Goal: Transaction & Acquisition: Book appointment/travel/reservation

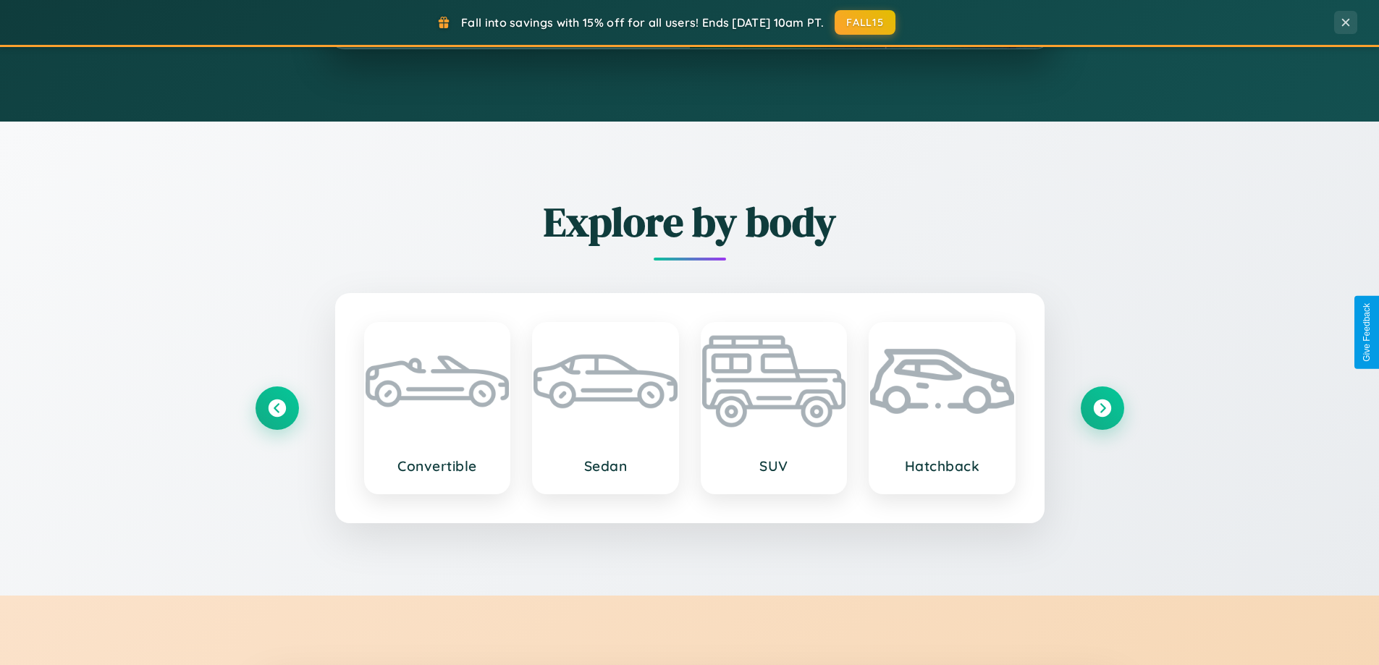
scroll to position [2785, 0]
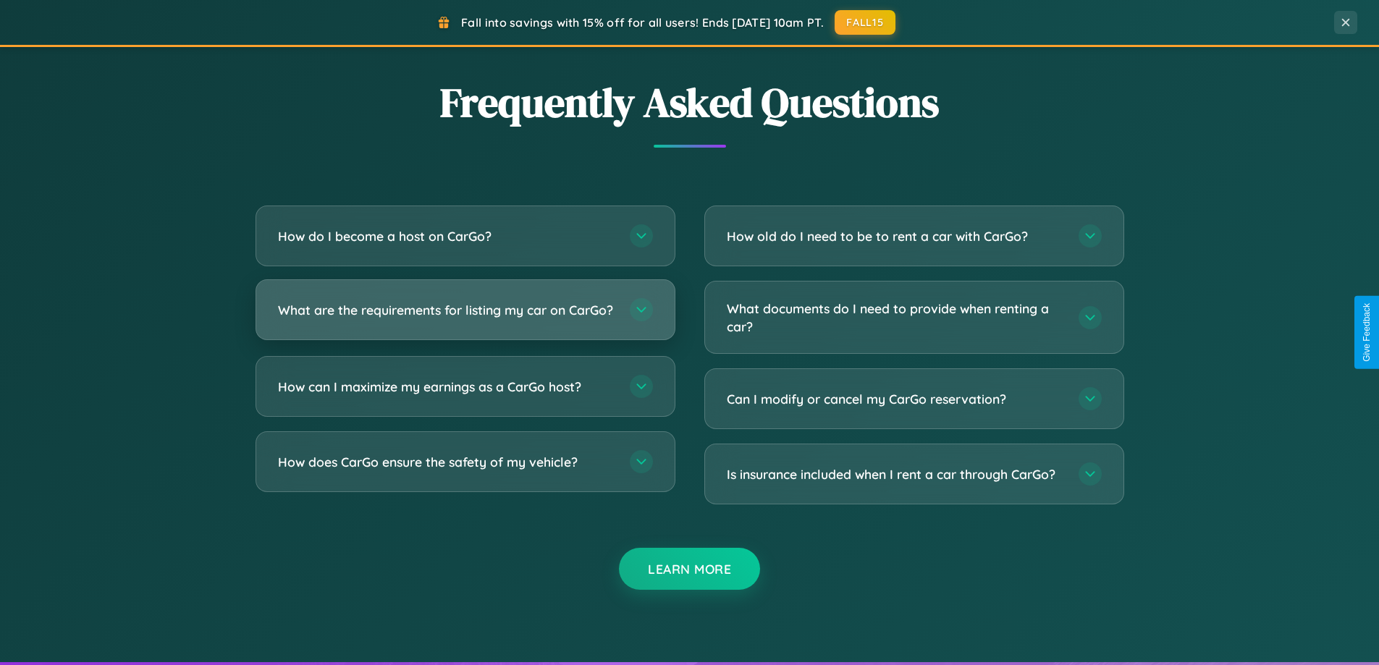
click at [465, 316] on h3 "What are the requirements for listing my car on CarGo?" at bounding box center [446, 310] width 337 height 18
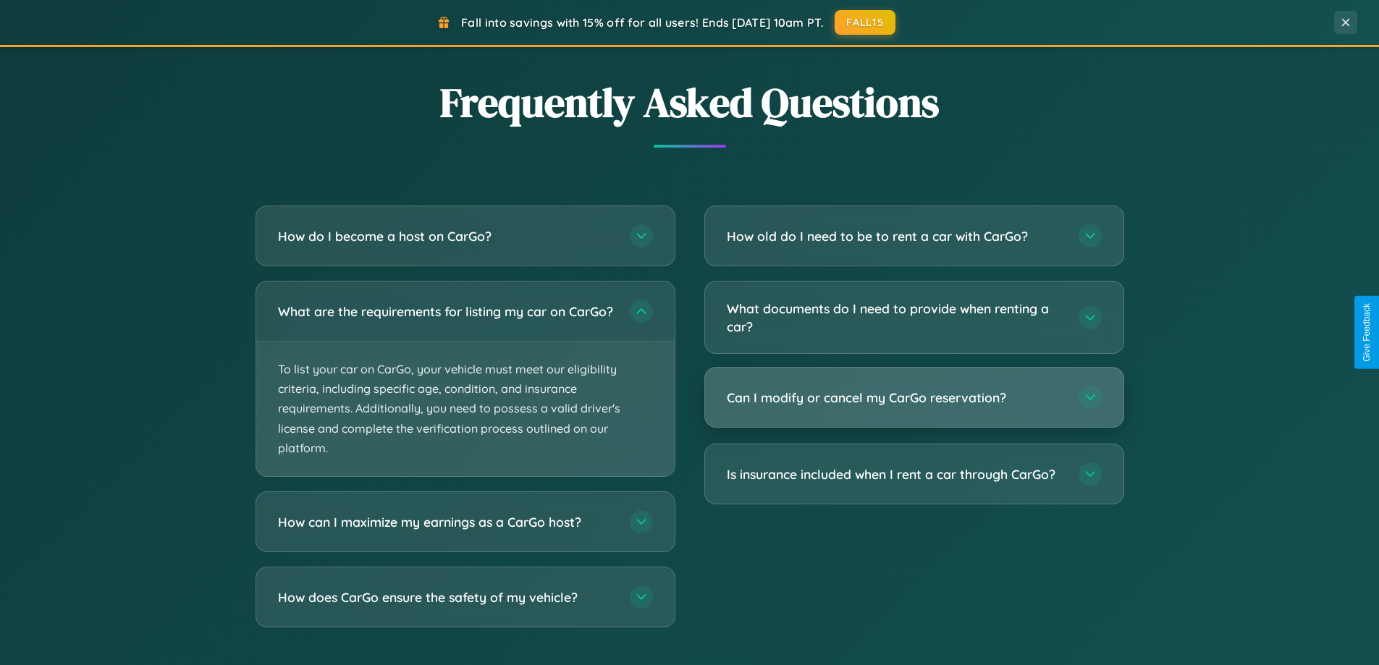
click at [913, 398] on h3 "Can I modify or cancel my CarGo reservation?" at bounding box center [895, 398] width 337 height 18
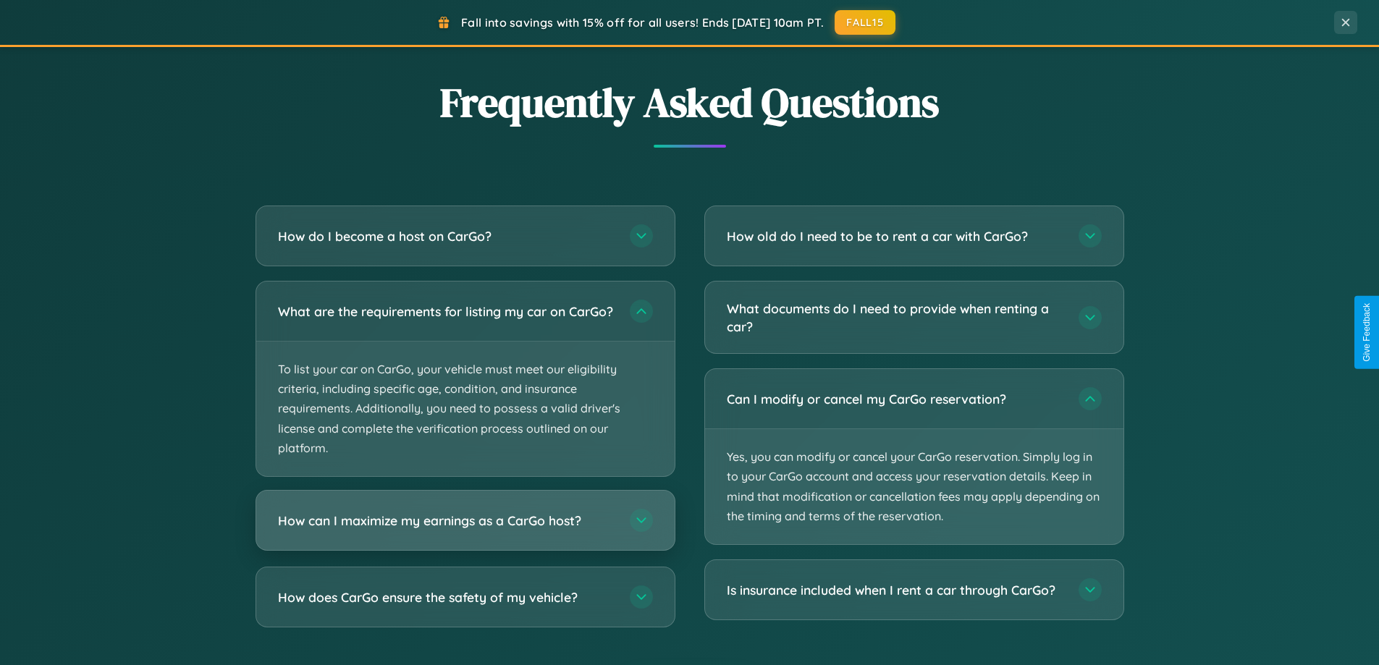
click at [465, 530] on h3 "How can I maximize my earnings as a CarGo host?" at bounding box center [446, 521] width 337 height 18
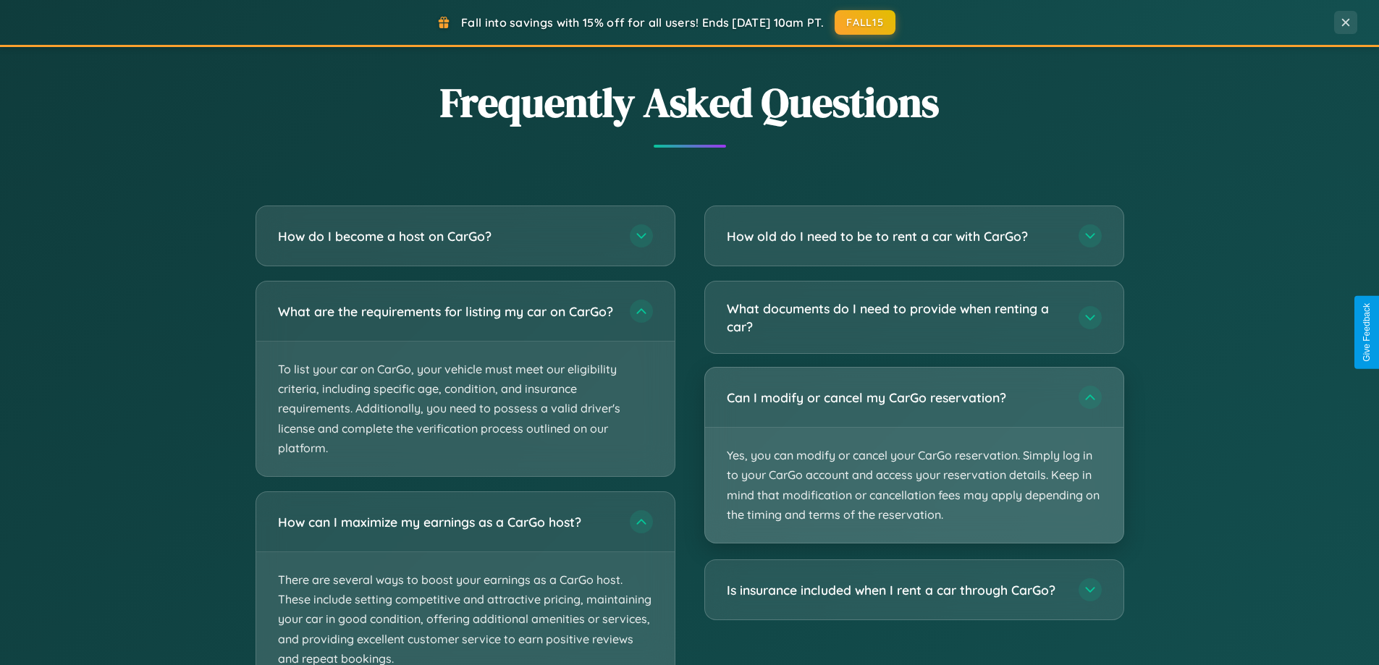
click at [913, 456] on p "Yes, you can modify or cancel your CarGo reservation. Simply log in to your Car…" at bounding box center [914, 485] width 418 height 115
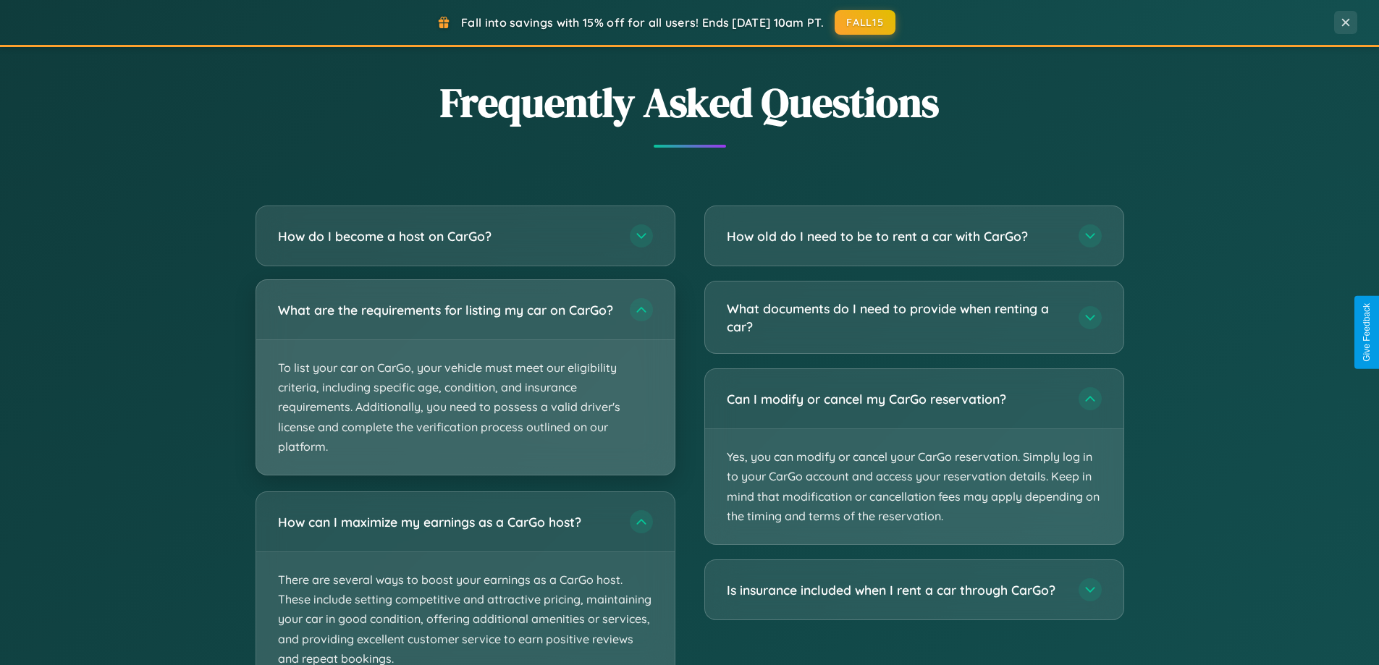
click at [465, 385] on p "To list your car on CarGo, your vehicle must meet our eligibility criteria, inc…" at bounding box center [465, 407] width 418 height 135
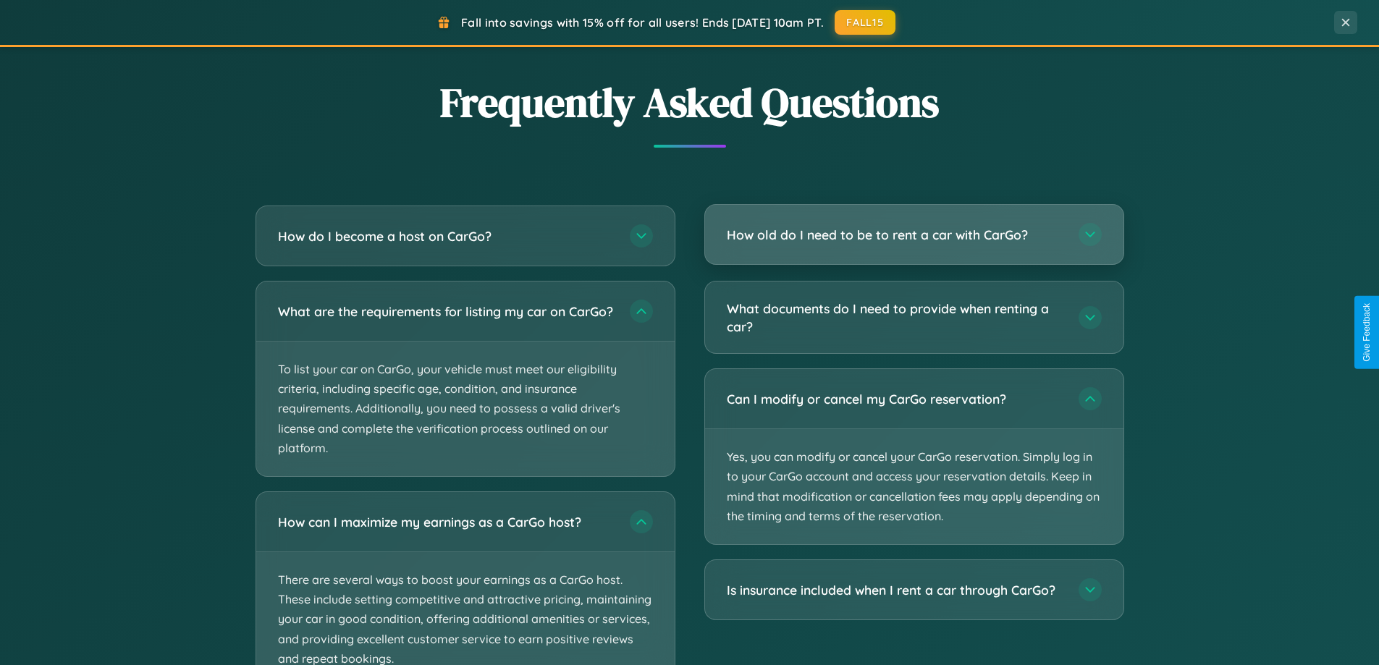
click at [913, 235] on h3 "How old do I need to be to rent a car with CarGo?" at bounding box center [895, 235] width 337 height 18
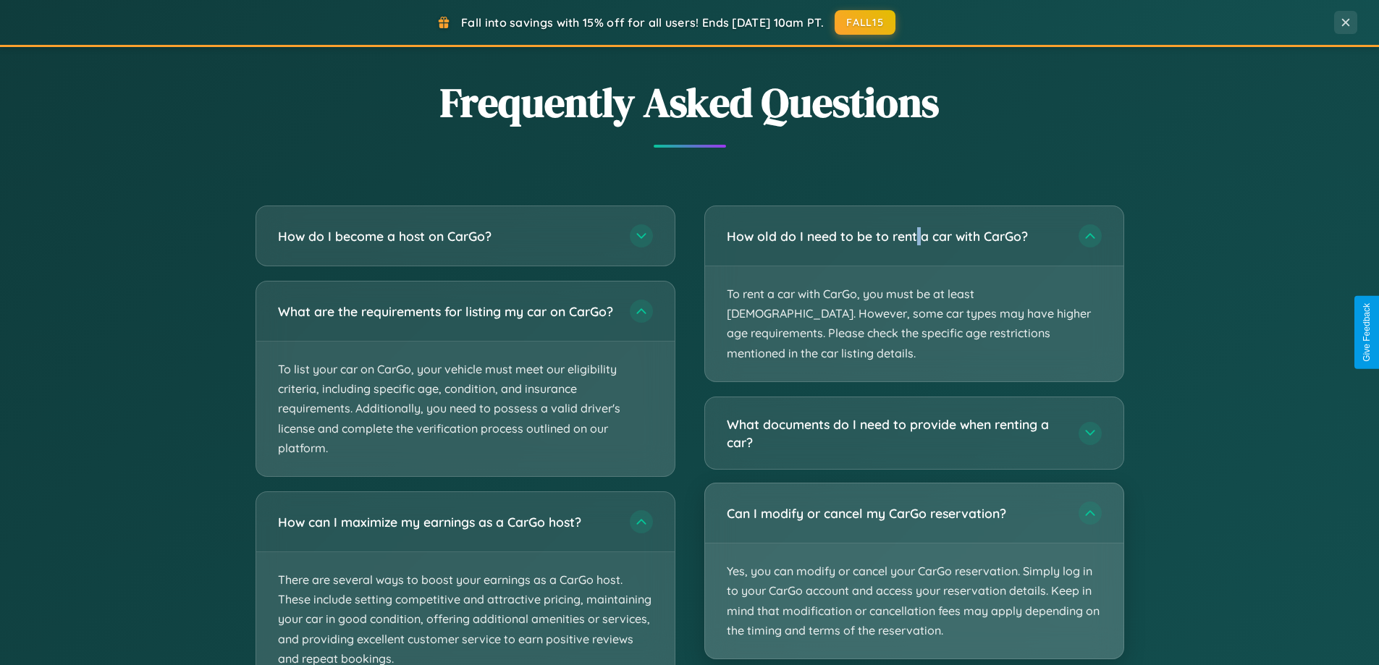
click at [913, 552] on p "Yes, you can modify or cancel your CarGo reservation. Simply log in to your Car…" at bounding box center [914, 601] width 418 height 115
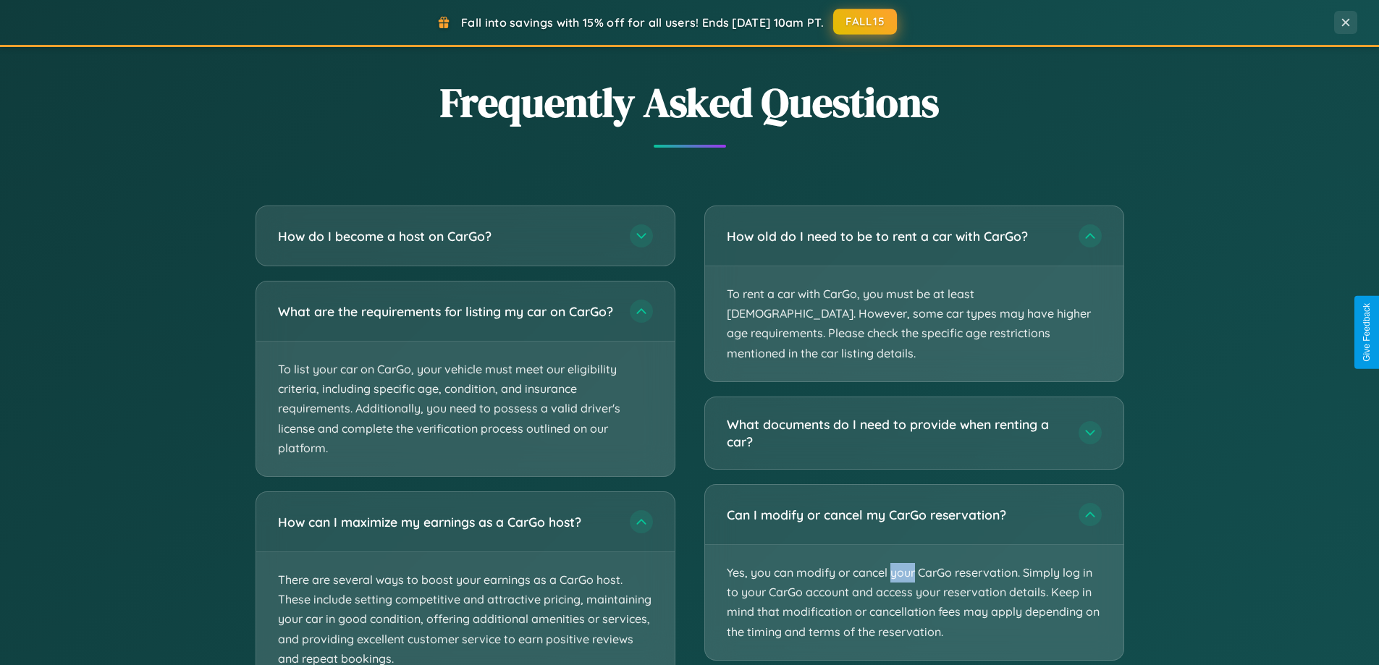
click at [866, 22] on button "FALL15" at bounding box center [865, 22] width 64 height 26
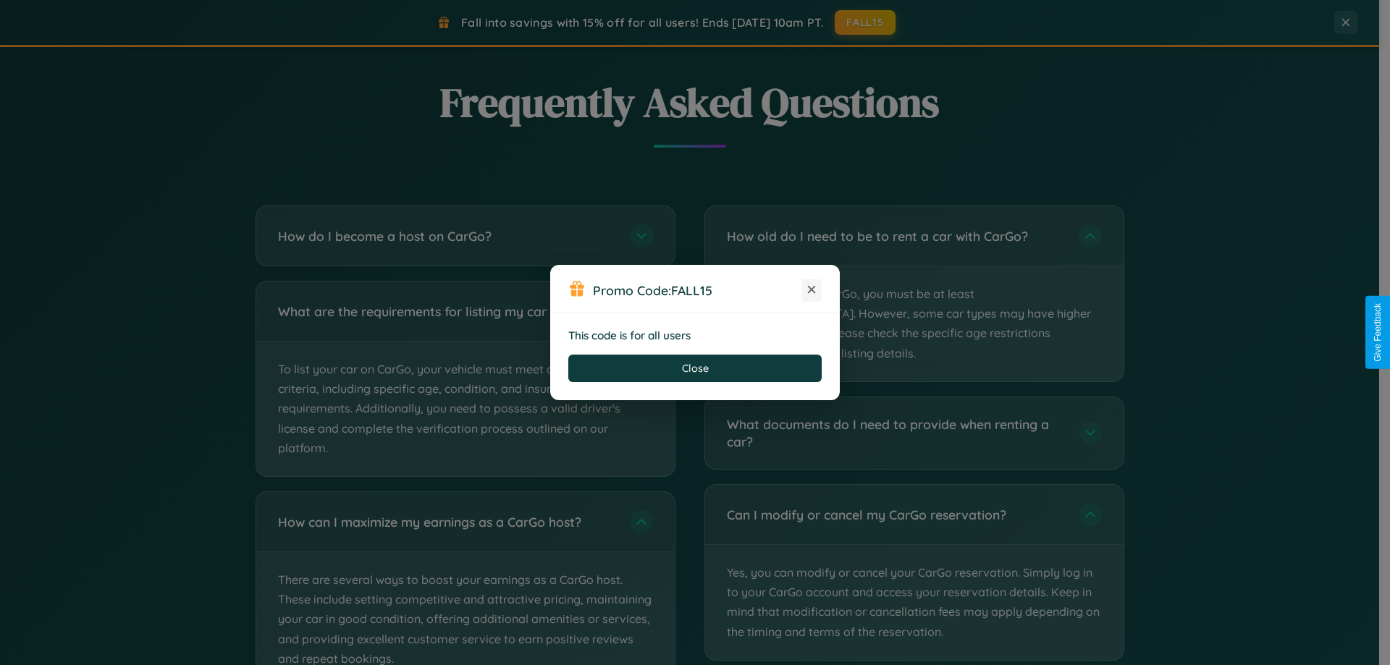
click at [811, 290] on icon at bounding box center [811, 289] width 14 height 14
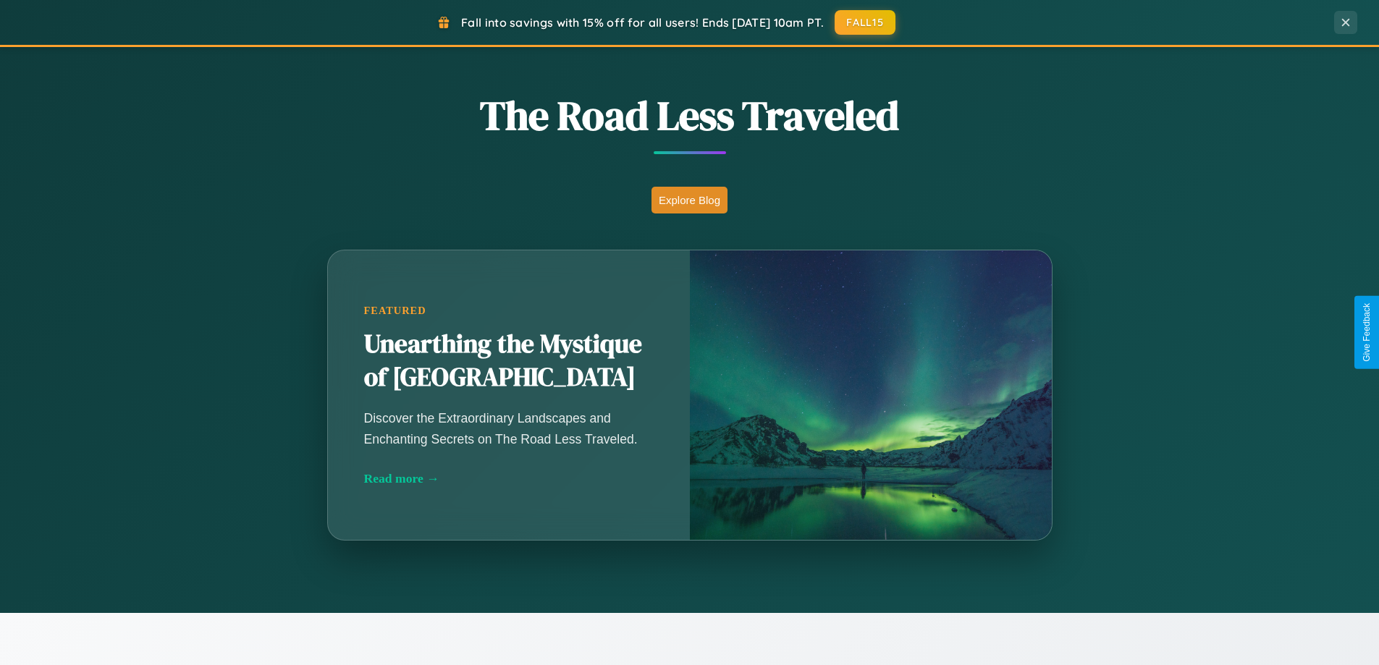
scroll to position [996, 0]
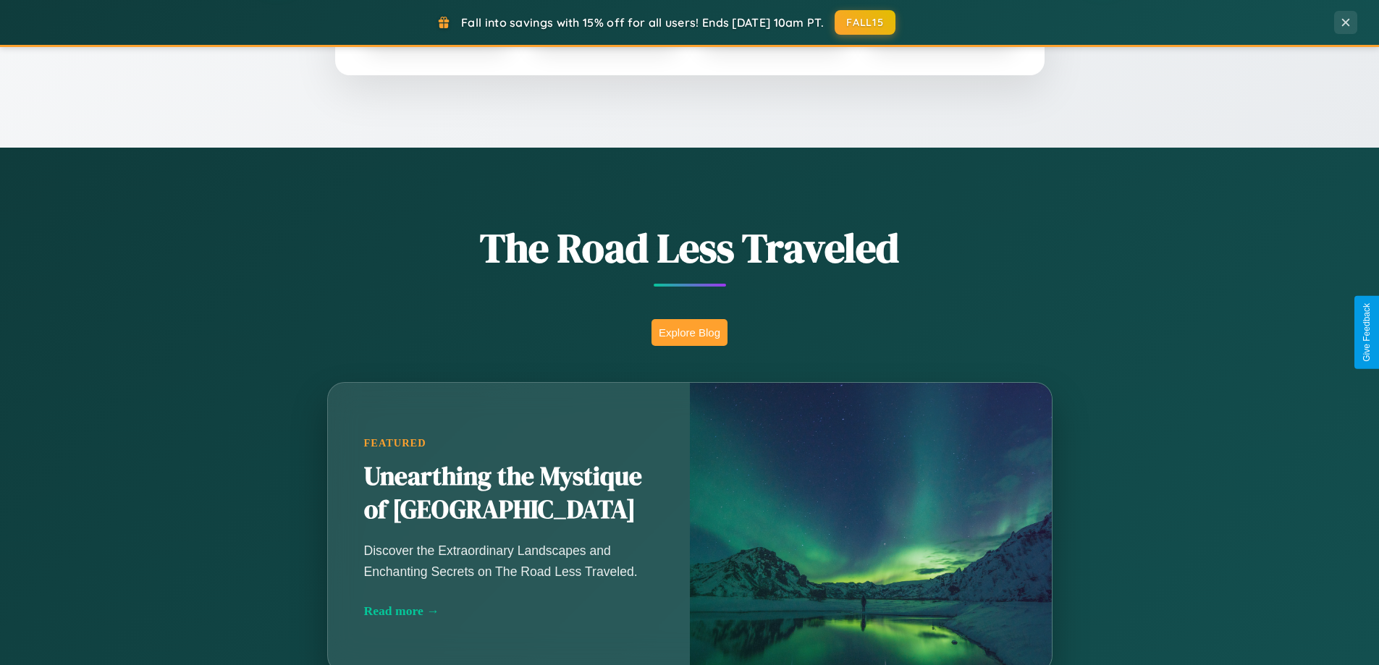
click at [689, 332] on button "Explore Blog" at bounding box center [689, 332] width 76 height 27
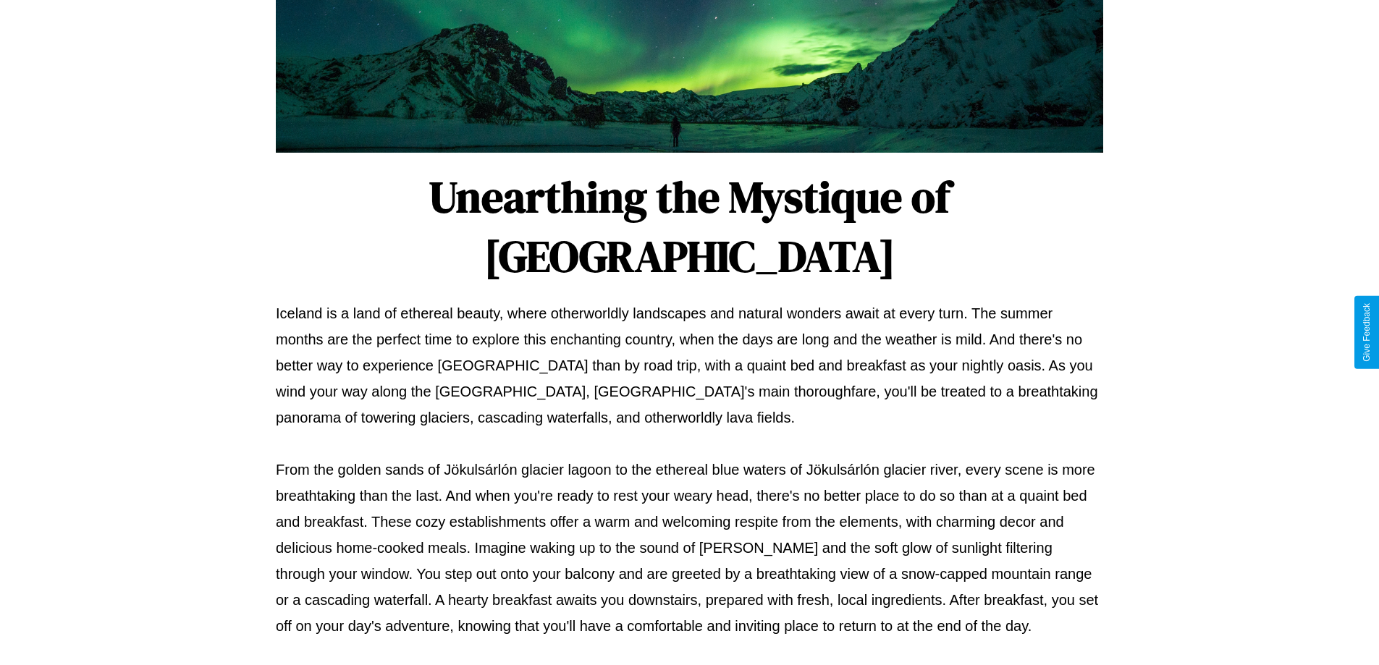
scroll to position [468, 0]
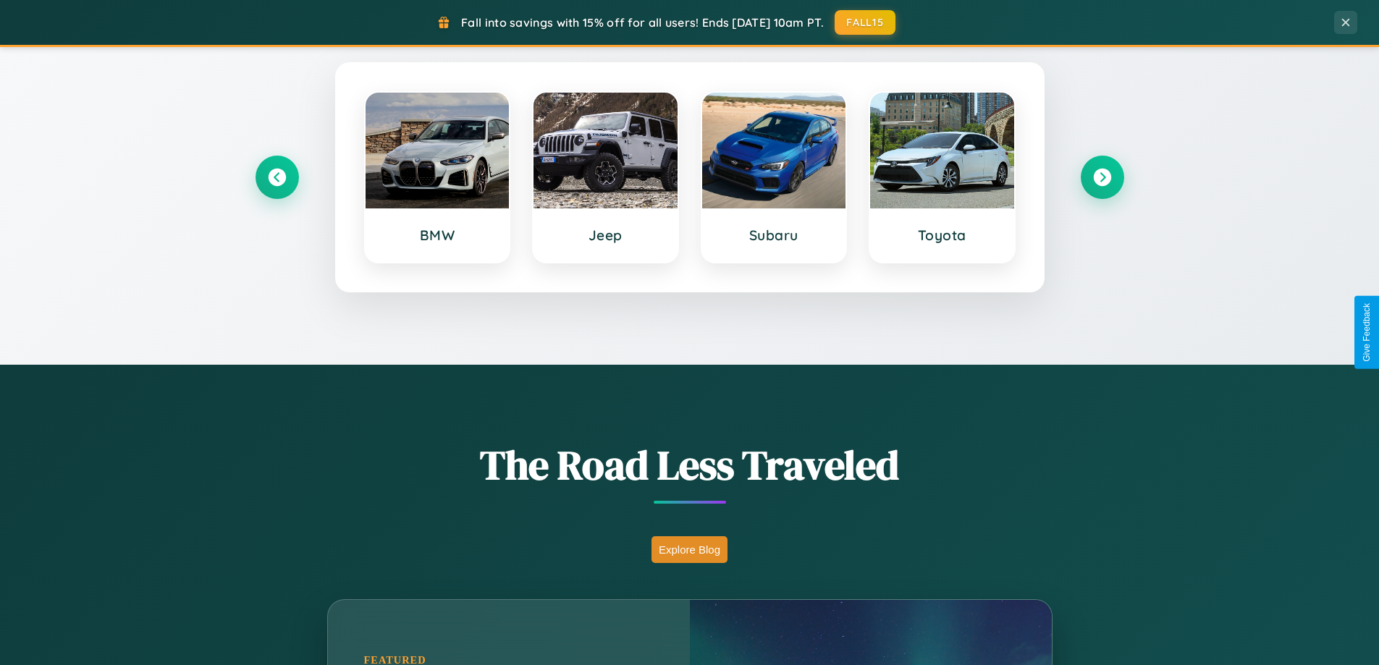
scroll to position [43, 0]
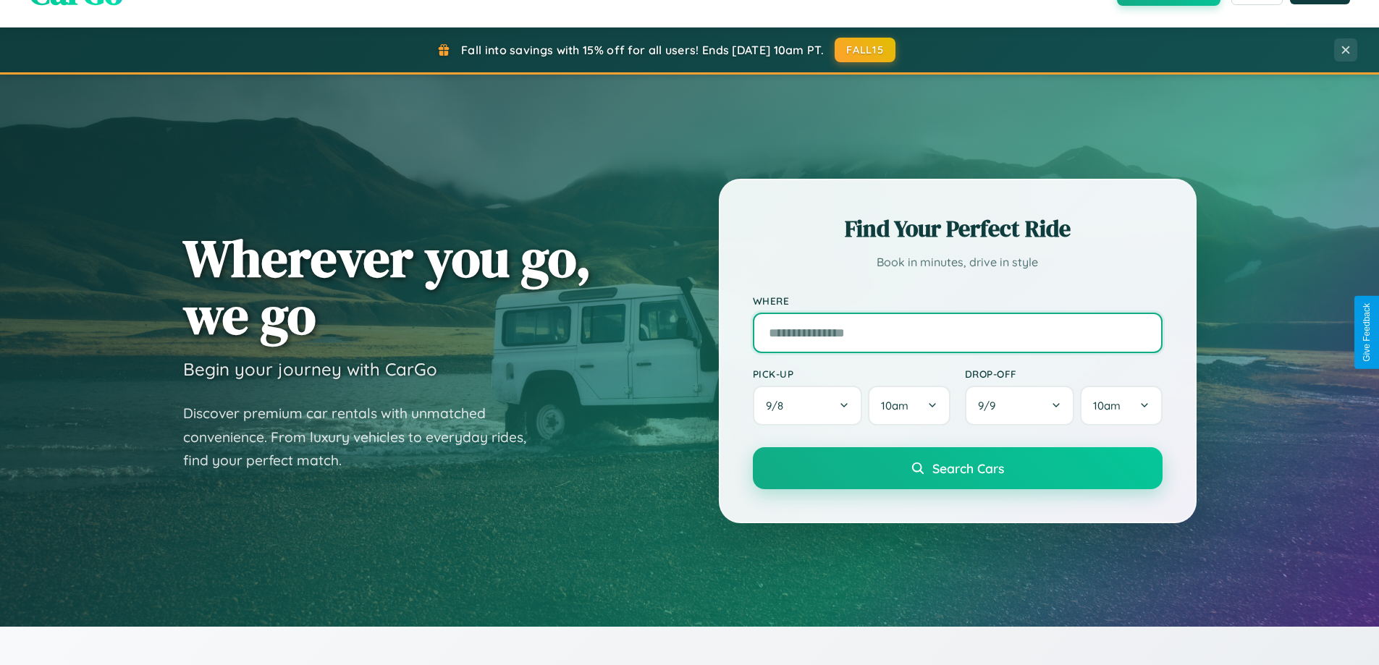
click at [957, 332] on input "text" at bounding box center [958, 333] width 410 height 41
type input "**********"
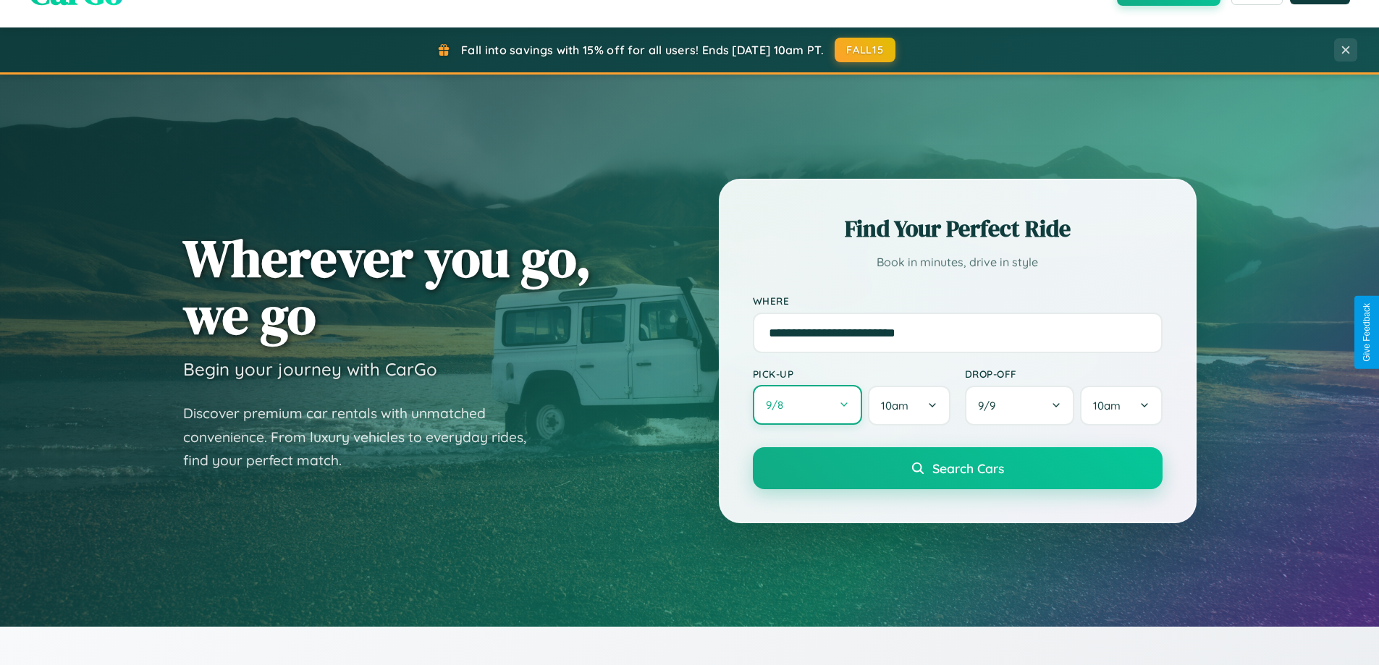
click at [807, 405] on button "9 / 8" at bounding box center [808, 405] width 110 height 40
select select "*"
select select "****"
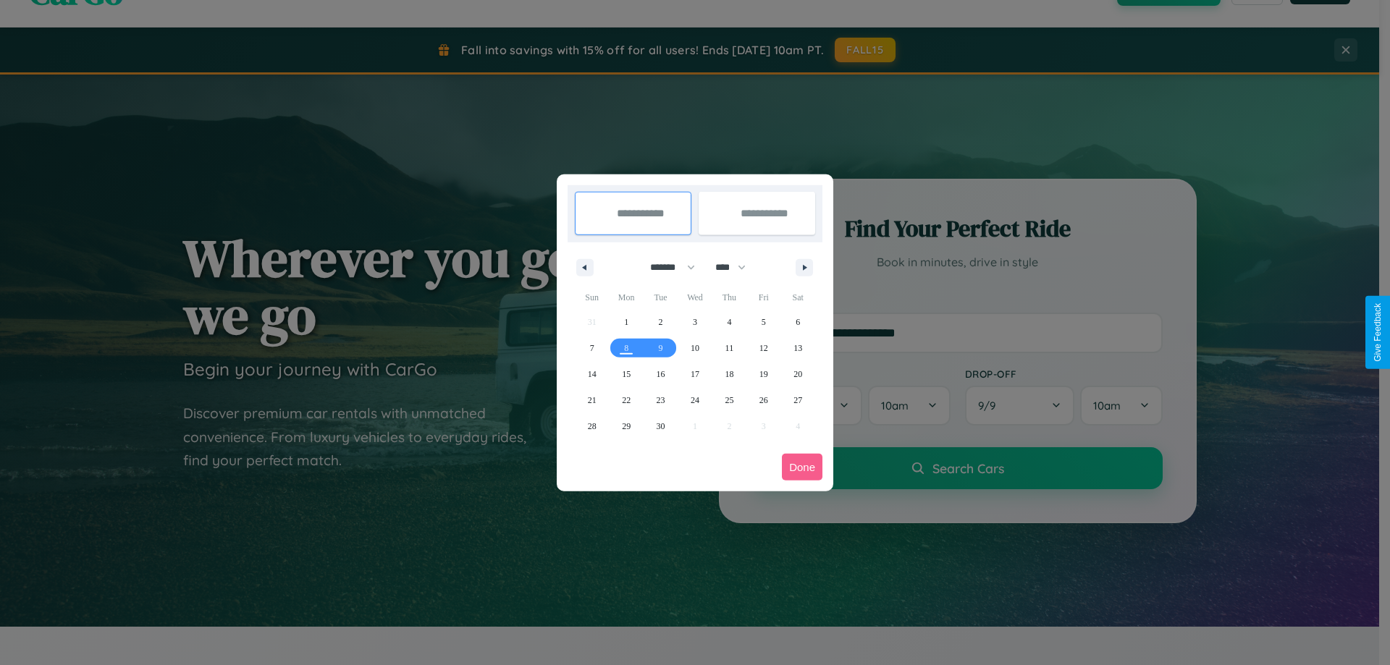
drag, startPoint x: 666, startPoint y: 267, endPoint x: 695, endPoint y: 290, distance: 37.1
click at [666, 267] on select "******* ******** ***** ***** *** **** **** ****** ********* ******* ******** **…" at bounding box center [670, 267] width 62 height 24
select select "*"
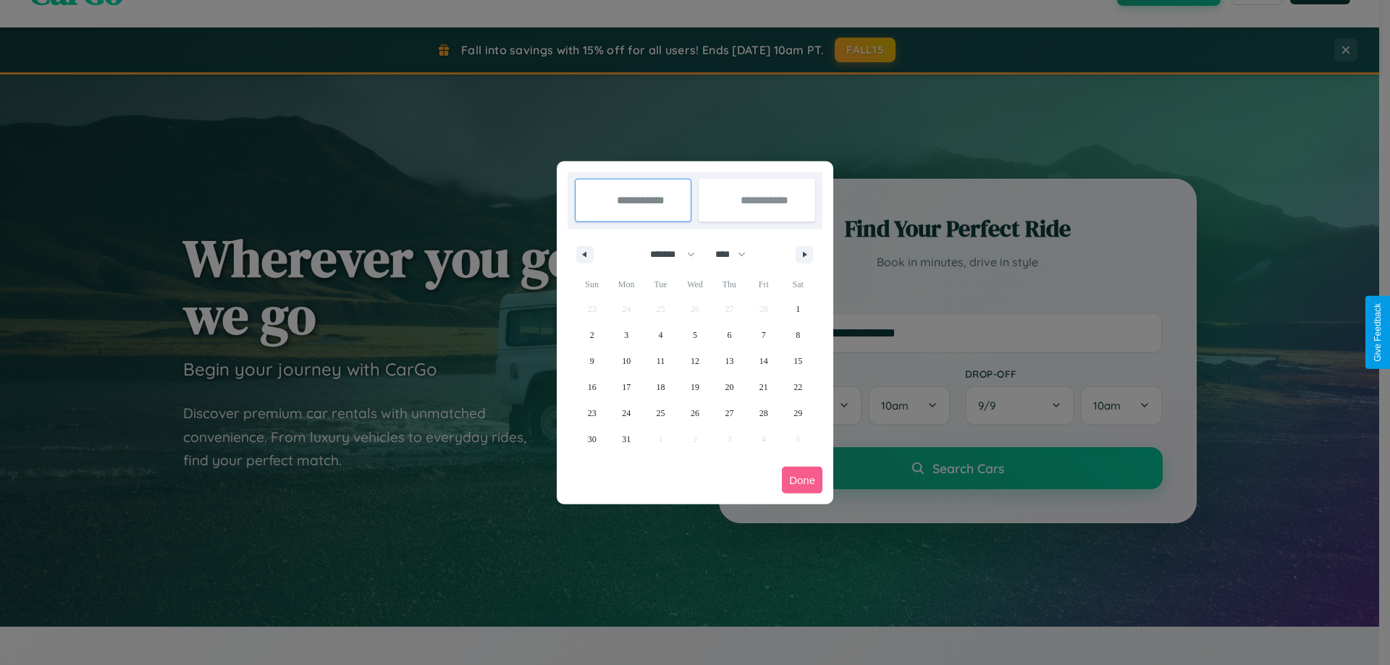
click at [737, 254] on select "**** **** **** **** **** **** **** **** **** **** **** **** **** **** **** ****…" at bounding box center [729, 254] width 43 height 24
select select "****"
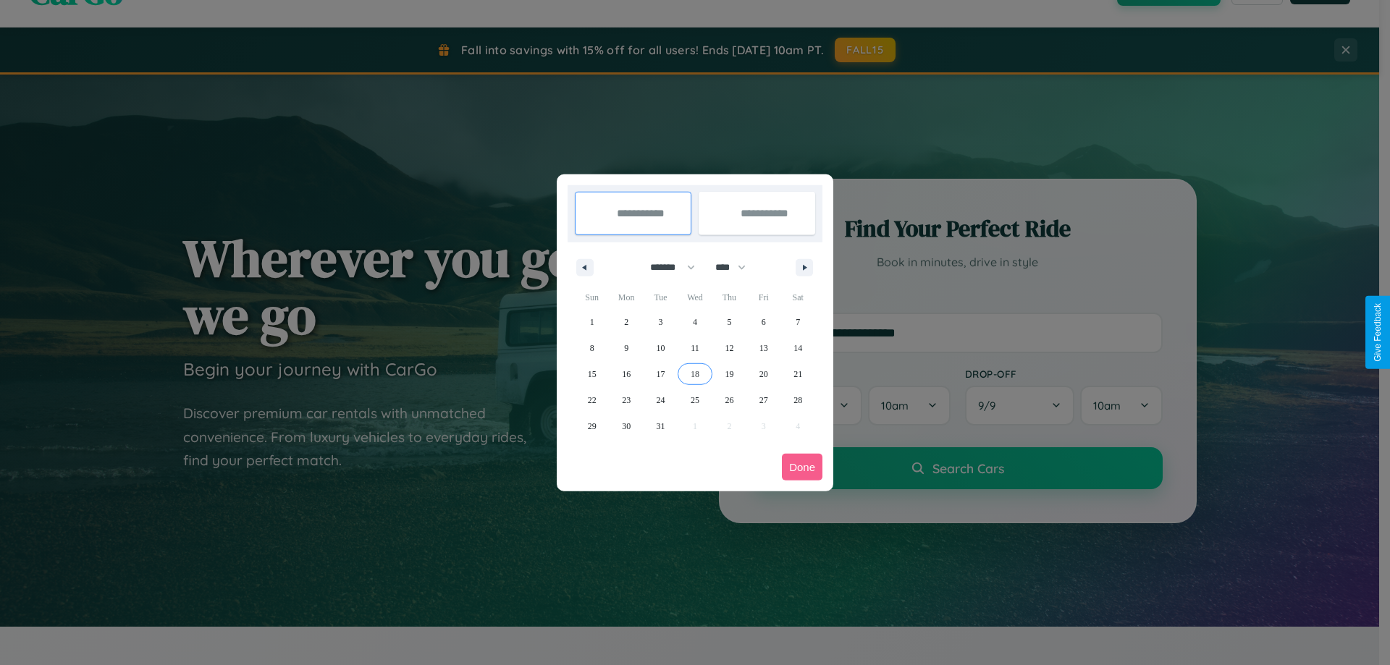
click at [694, 373] on span "18" at bounding box center [694, 374] width 9 height 26
type input "**********"
click at [798, 400] on span "28" at bounding box center [797, 400] width 9 height 26
type input "**********"
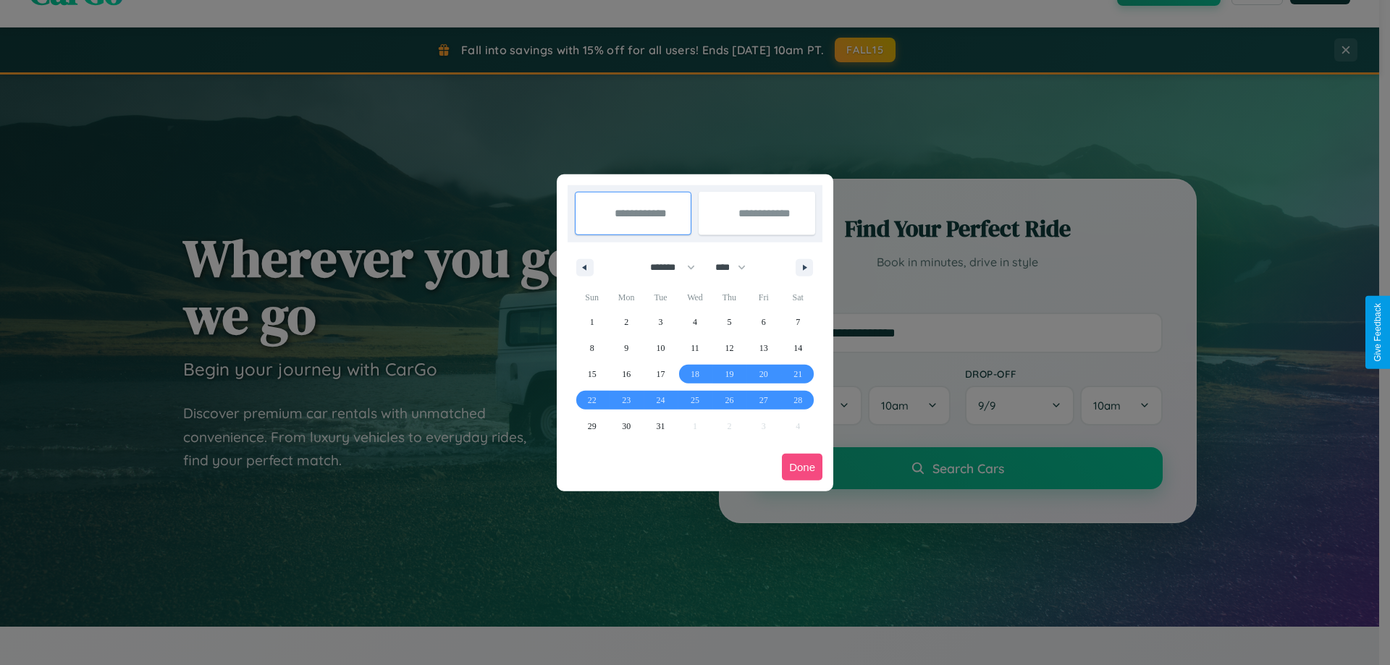
click at [802, 467] on button "Done" at bounding box center [802, 467] width 41 height 27
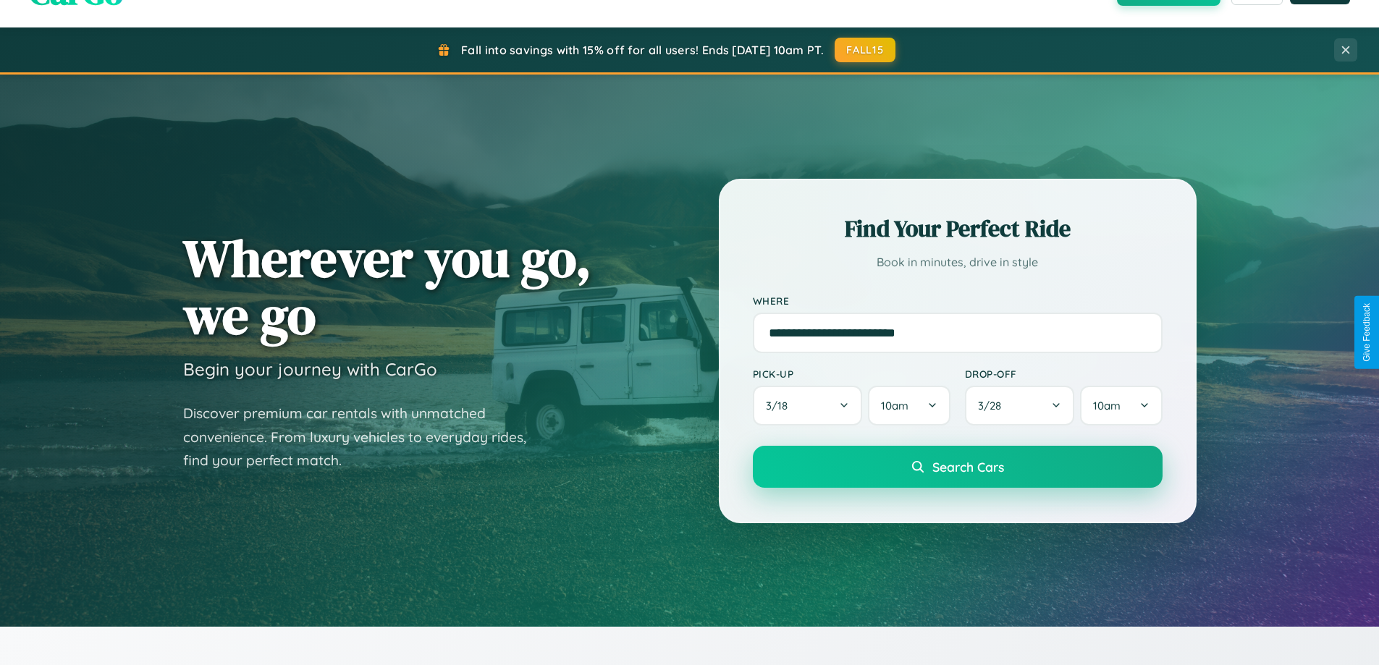
click at [957, 467] on span "Search Cars" at bounding box center [968, 467] width 72 height 16
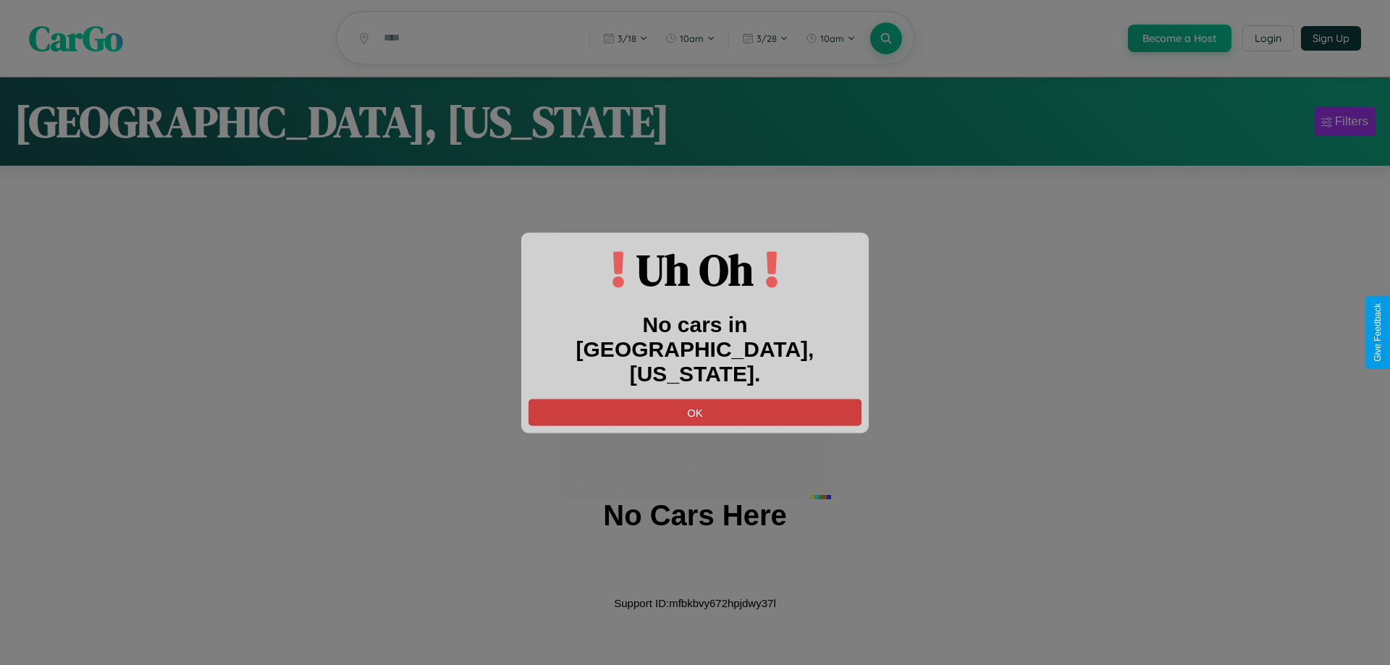
click at [695, 400] on button "OK" at bounding box center [694, 412] width 333 height 27
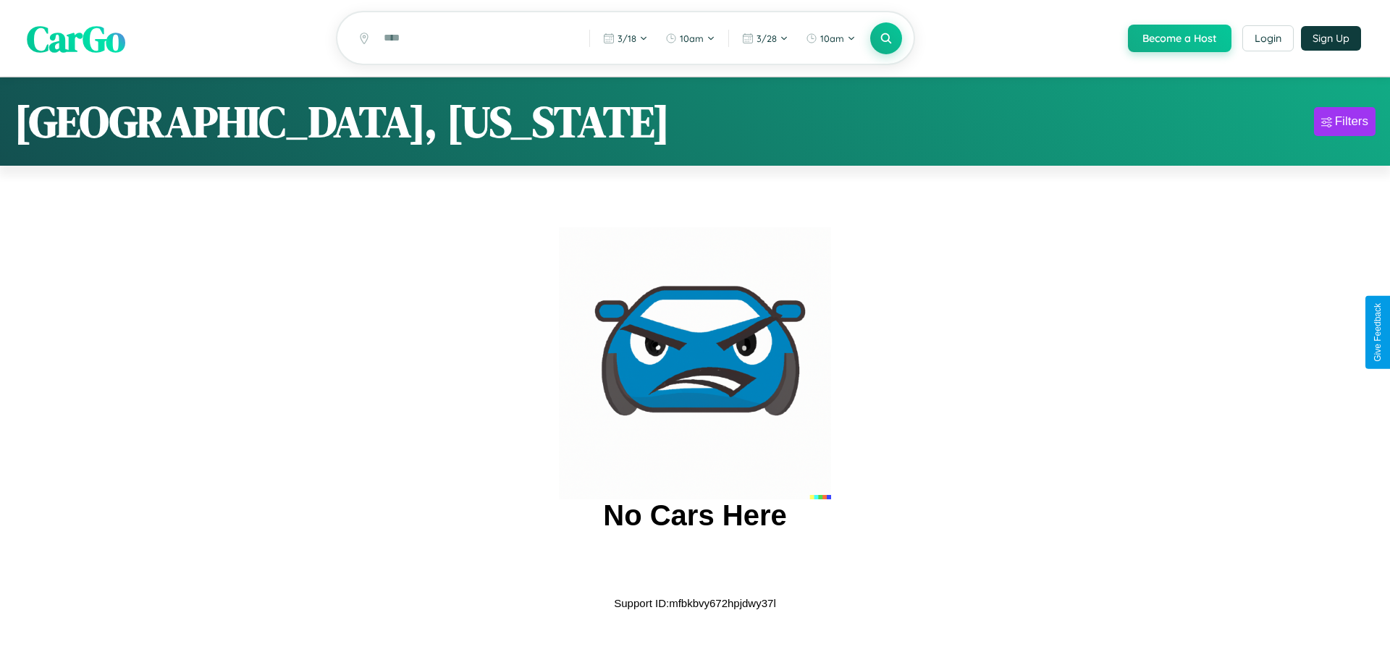
click at [76, 39] on span "CarGo" at bounding box center [76, 38] width 98 height 50
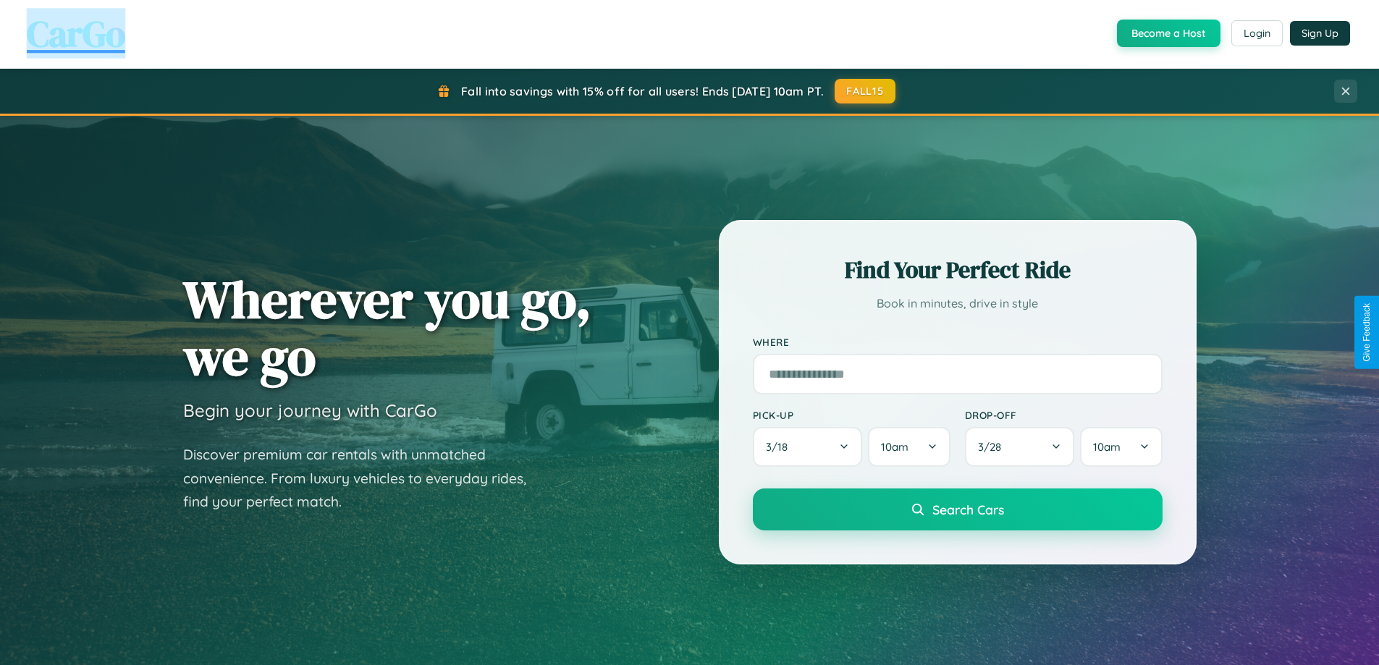
scroll to position [43, 0]
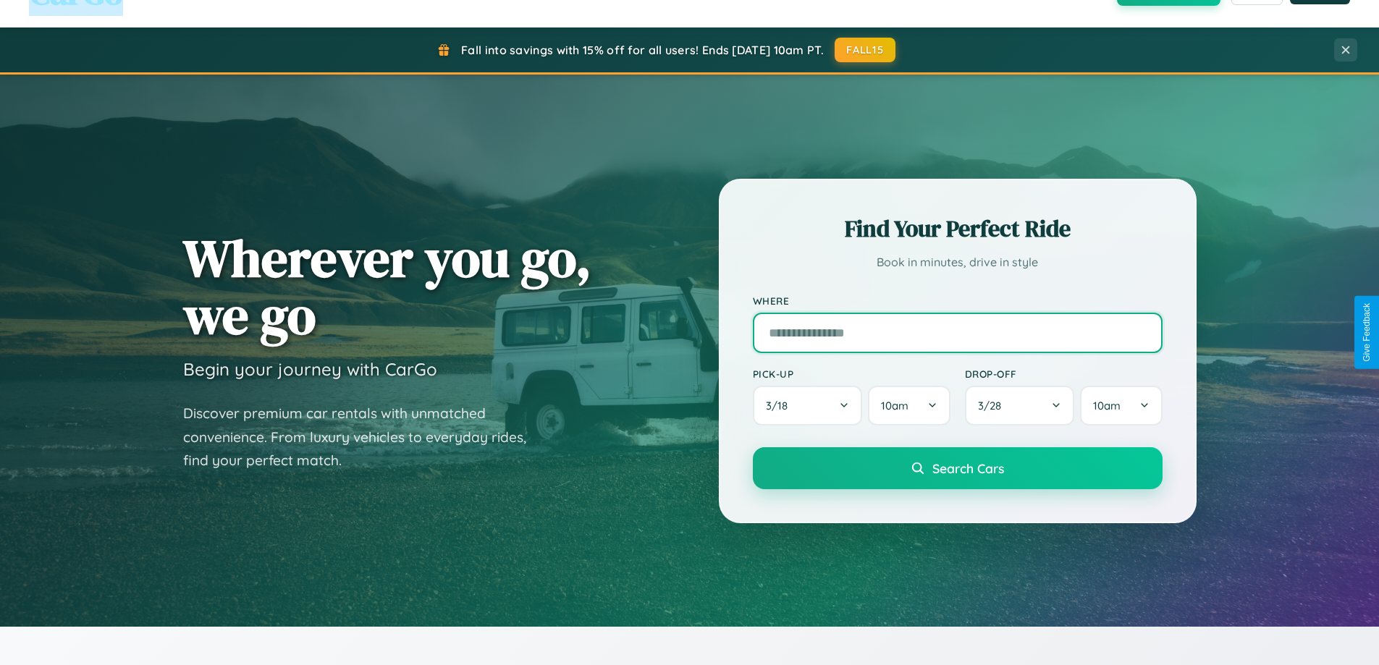
click at [957, 332] on input "text" at bounding box center [958, 333] width 410 height 41
type input "******"
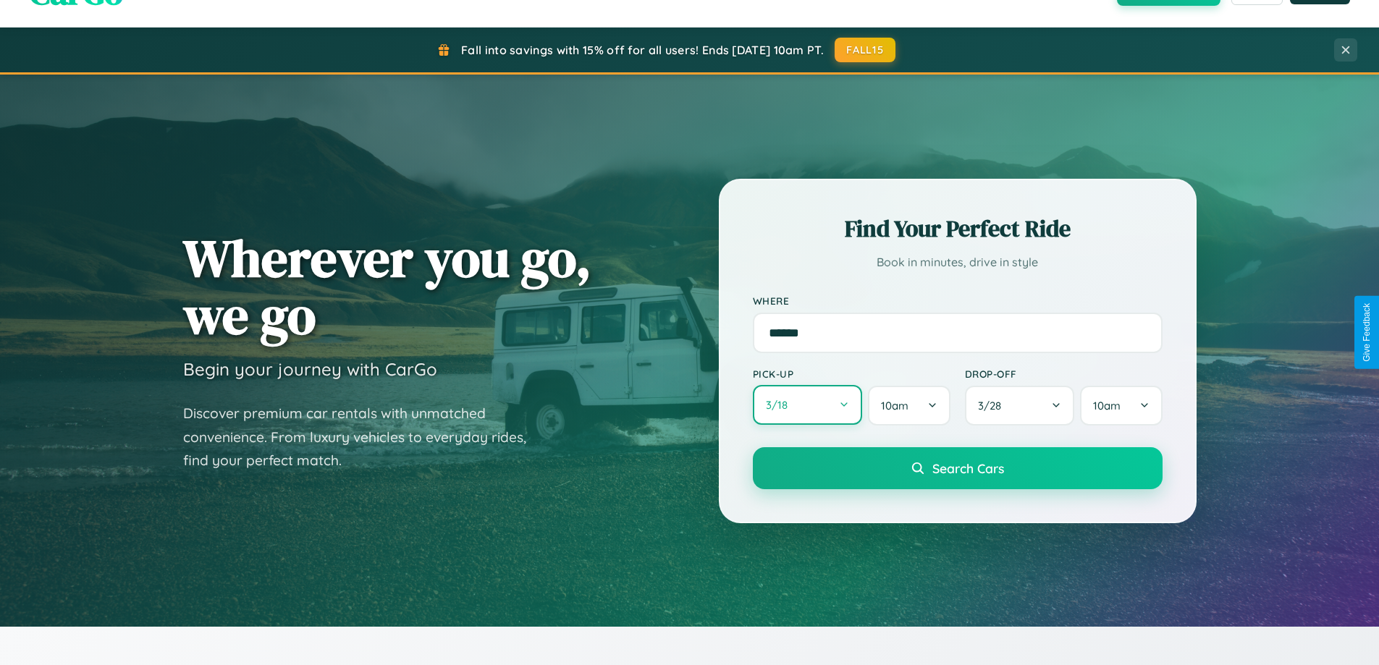
click at [807, 405] on button "3 / 18" at bounding box center [808, 405] width 110 height 40
select select "*"
select select "****"
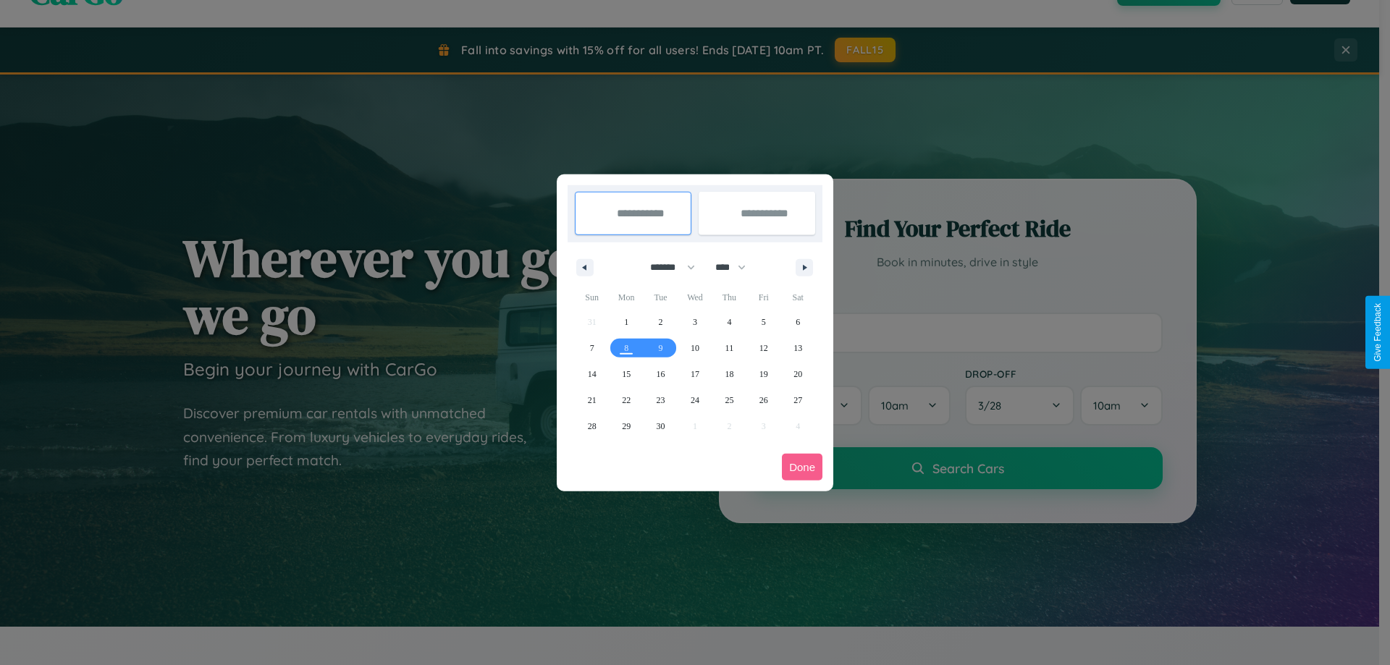
drag, startPoint x: 666, startPoint y: 267, endPoint x: 695, endPoint y: 290, distance: 37.1
click at [666, 267] on select "******* ******** ***** ***** *** **** **** ****** ********* ******* ******** **…" at bounding box center [670, 267] width 62 height 24
select select "*"
drag, startPoint x: 737, startPoint y: 267, endPoint x: 695, endPoint y: 290, distance: 47.9
click at [737, 267] on select "**** **** **** **** **** **** **** **** **** **** **** **** **** **** **** ****…" at bounding box center [729, 267] width 43 height 24
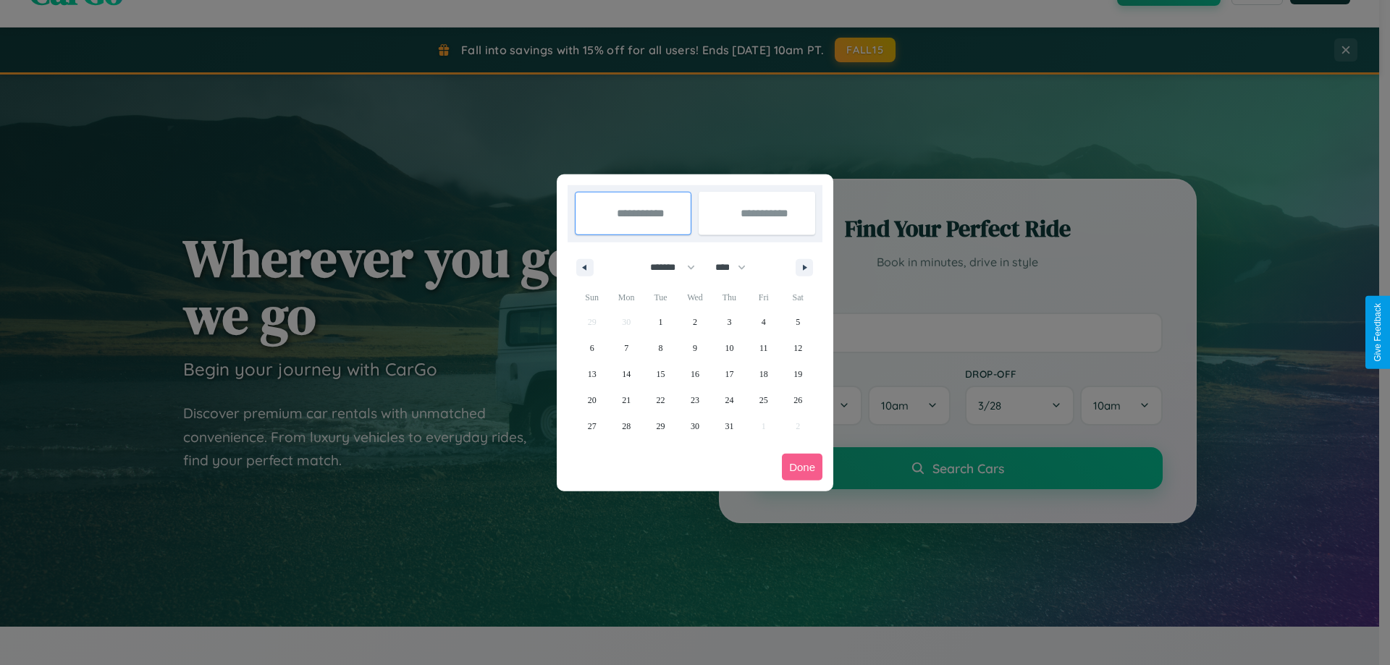
select select "****"
click at [660, 347] on span "7" at bounding box center [661, 348] width 4 height 26
type input "**********"
click at [763, 373] on span "17" at bounding box center [763, 374] width 9 height 26
type input "**********"
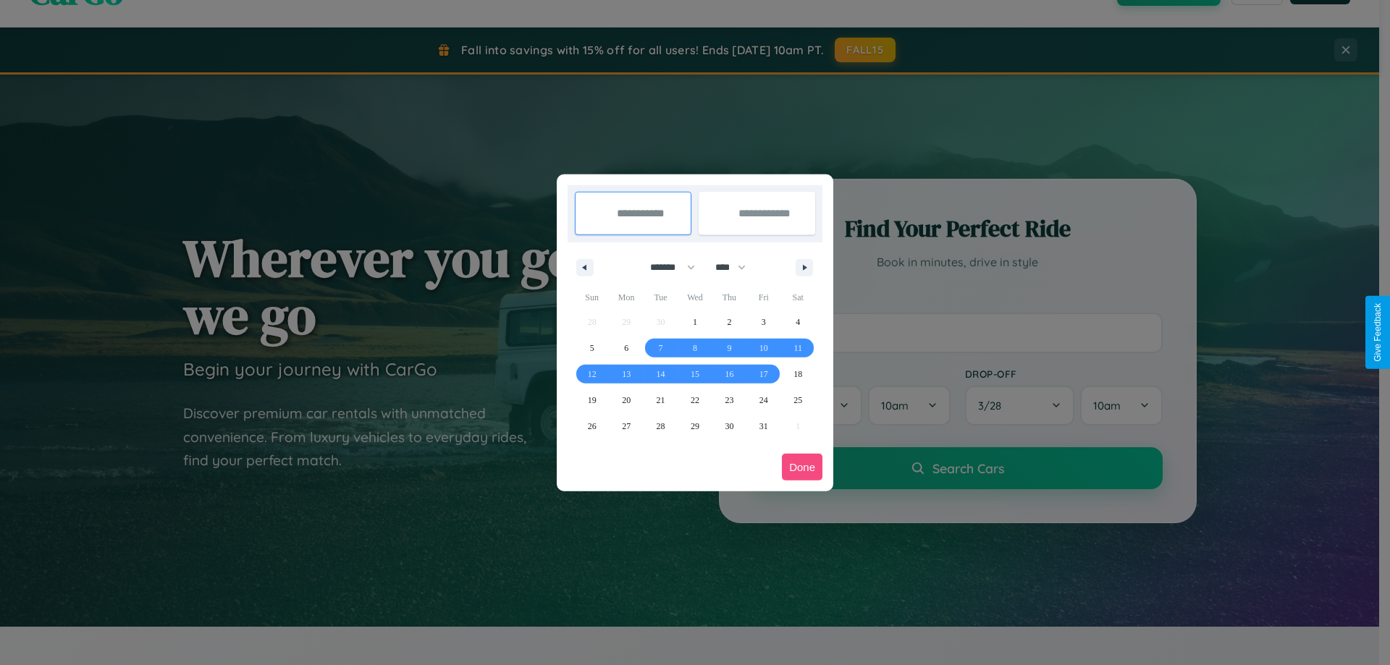
click at [802, 467] on button "Done" at bounding box center [802, 467] width 41 height 27
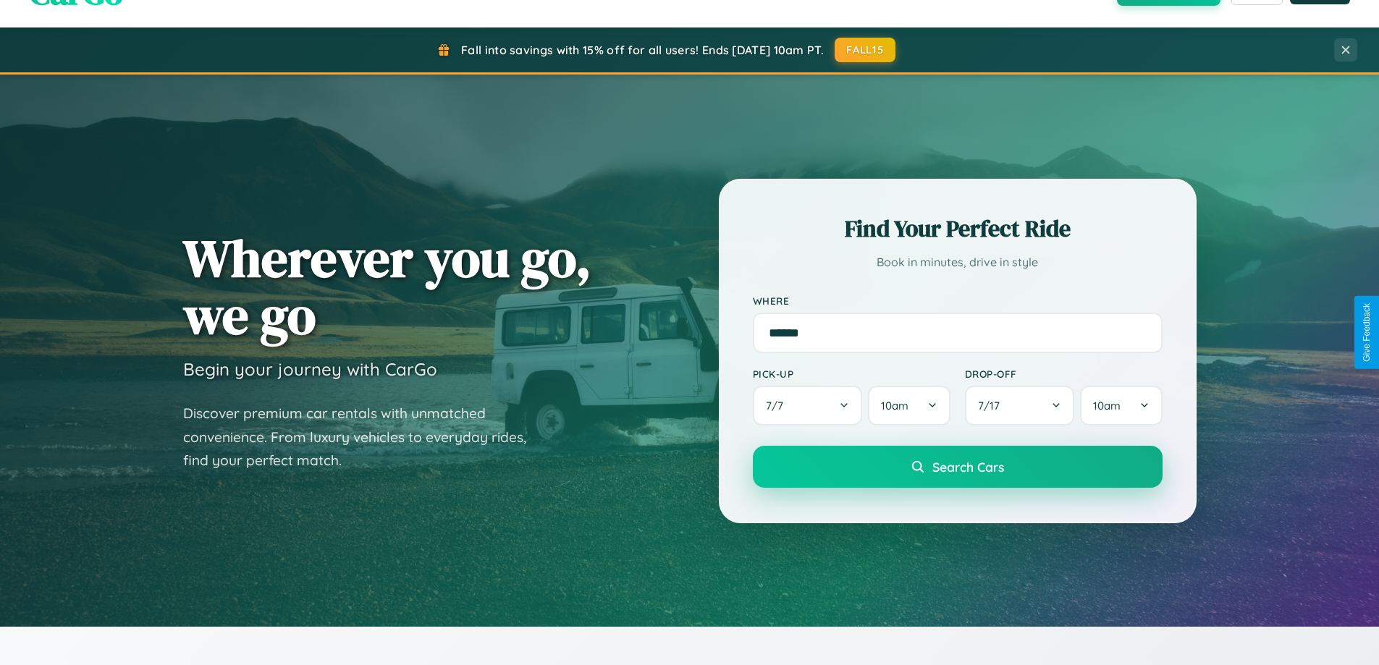
click at [957, 467] on span "Search Cars" at bounding box center [968, 467] width 72 height 16
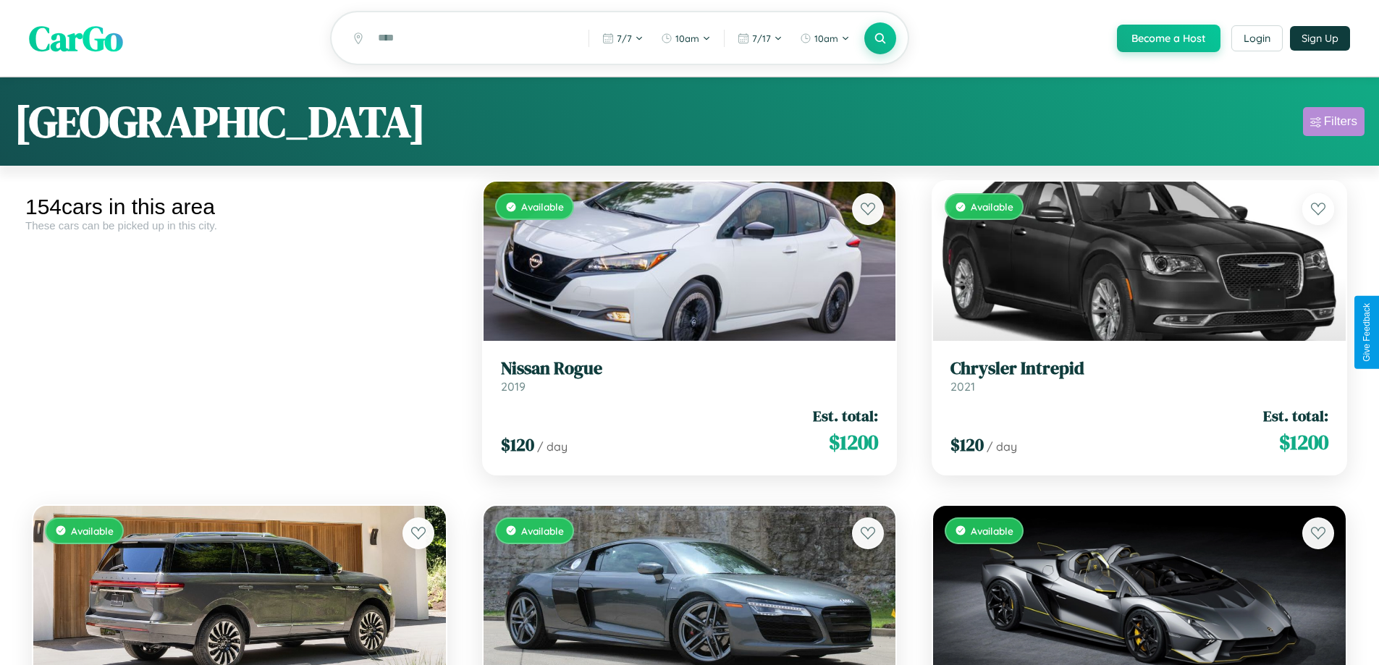
click at [1333, 124] on div "Filters" at bounding box center [1340, 121] width 33 height 14
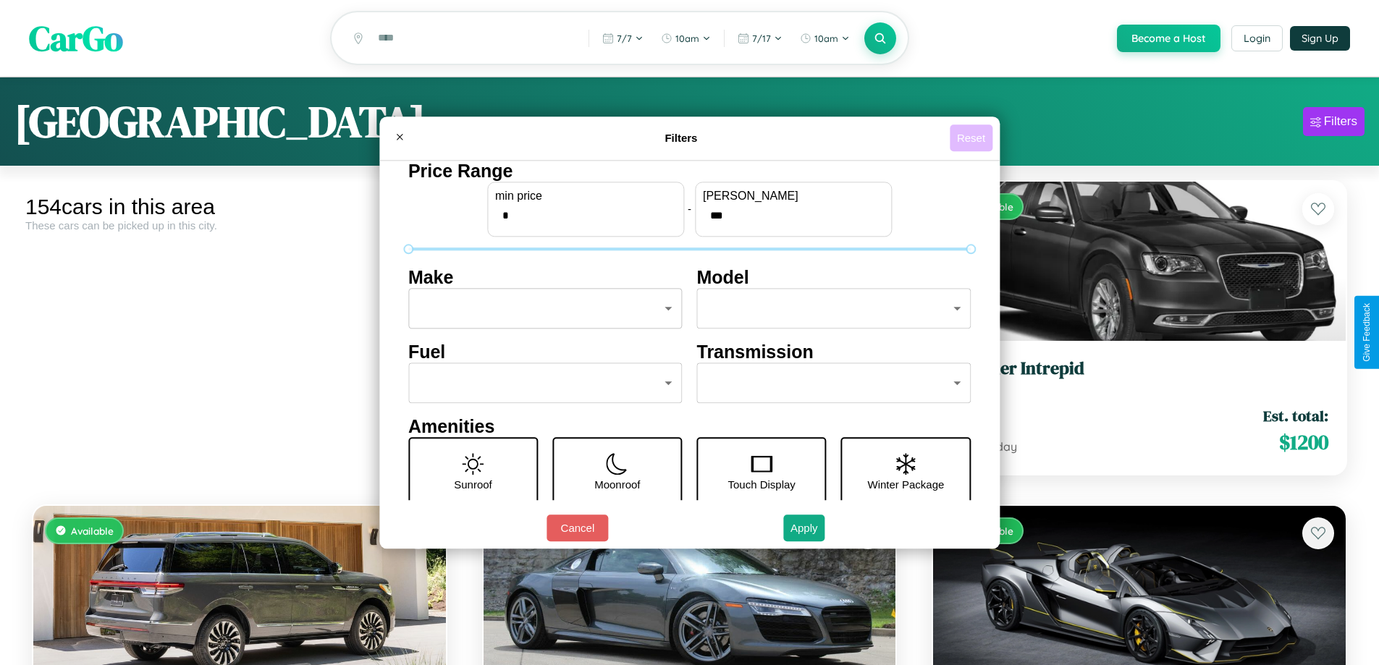
click at [973, 138] on button "Reset" at bounding box center [971, 137] width 43 height 27
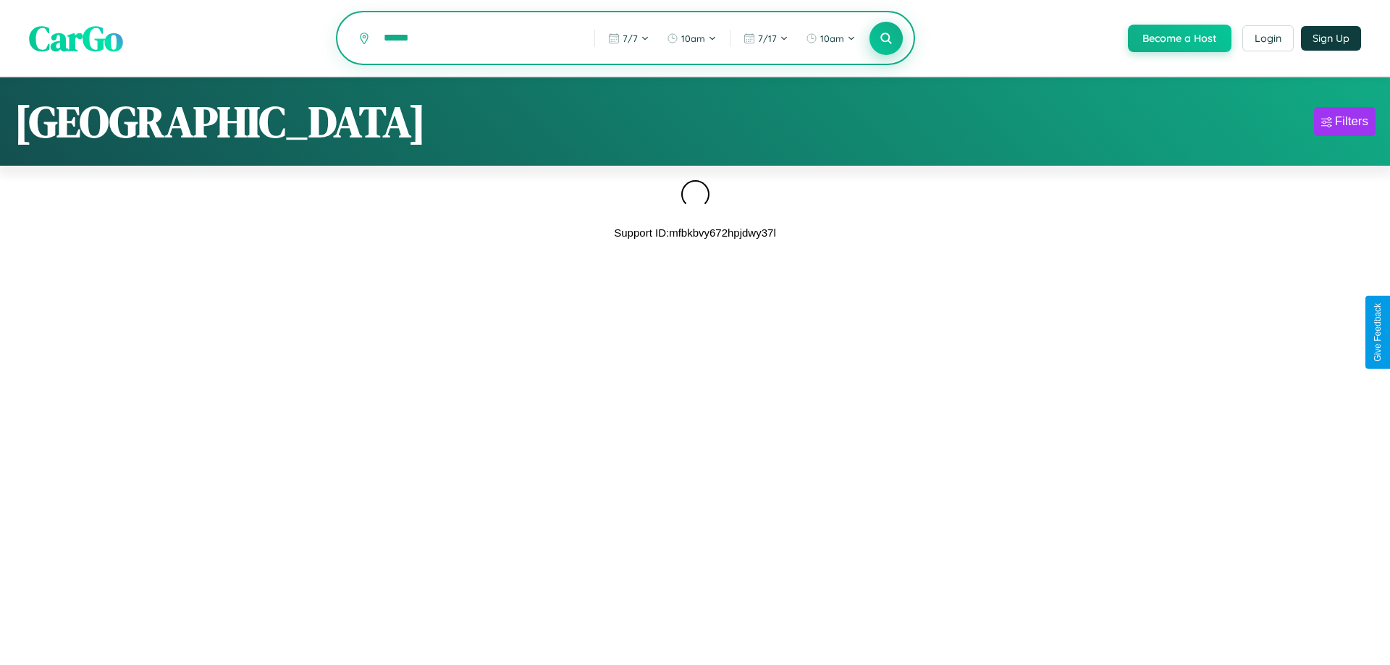
type input "******"
click at [884, 38] on icon at bounding box center [886, 38] width 14 height 14
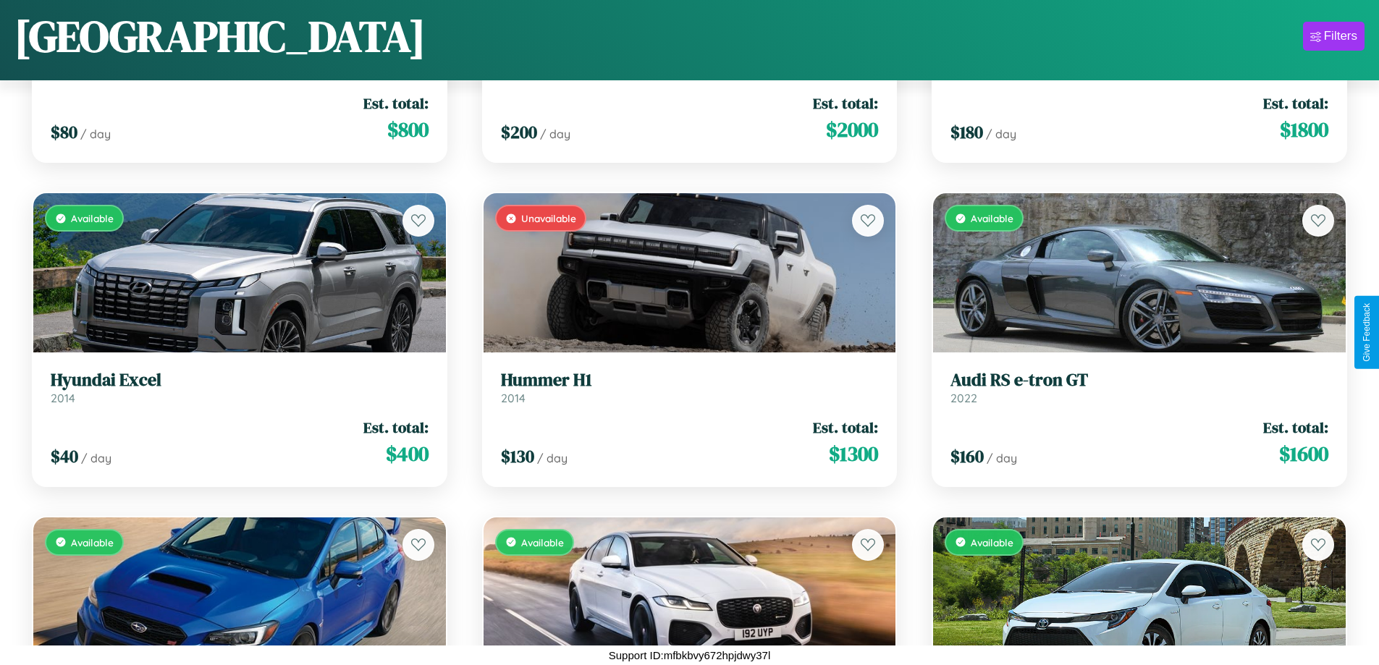
scroll to position [8306, 0]
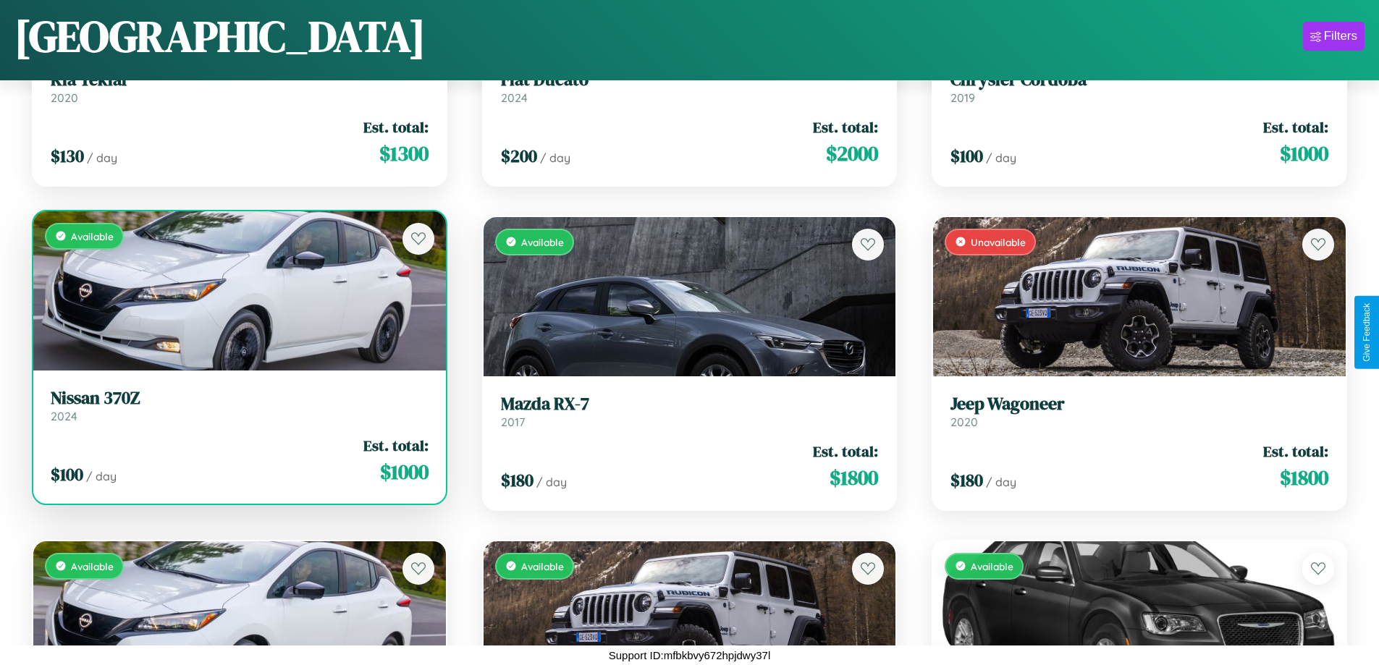
click at [237, 290] on div "Available" at bounding box center [239, 290] width 413 height 159
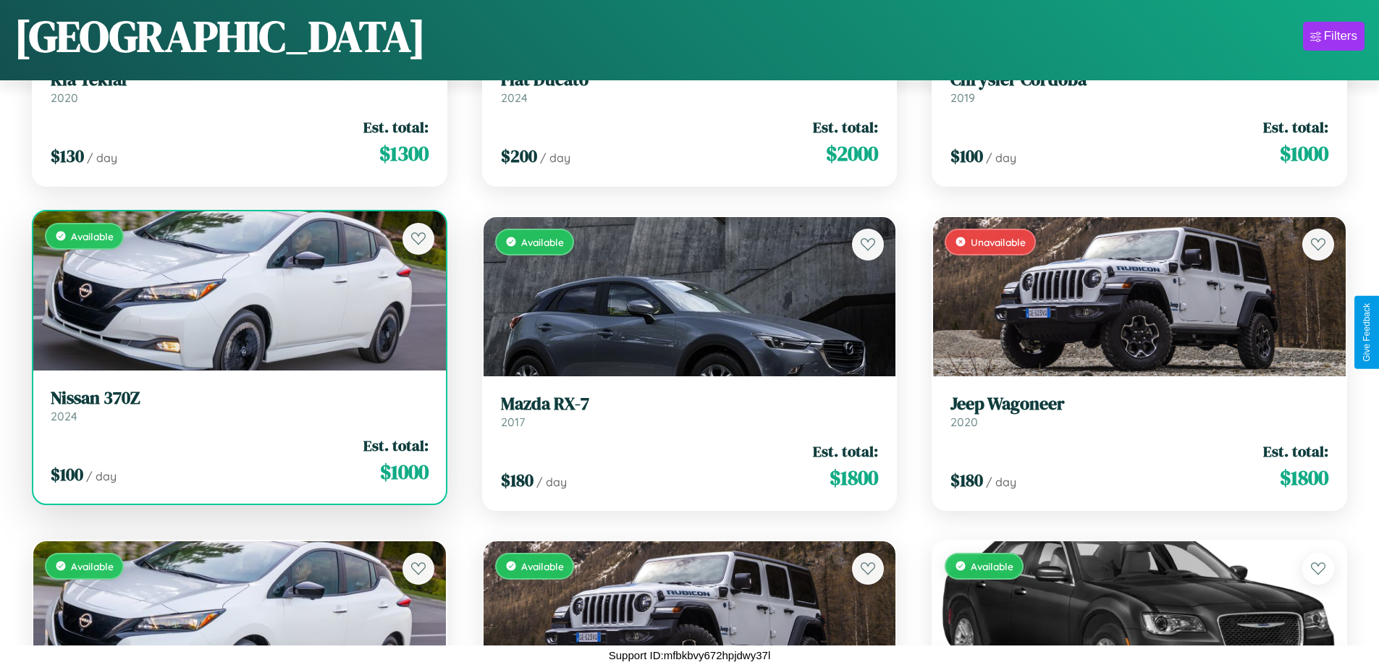
click at [237, 290] on div "Available" at bounding box center [239, 290] width 413 height 159
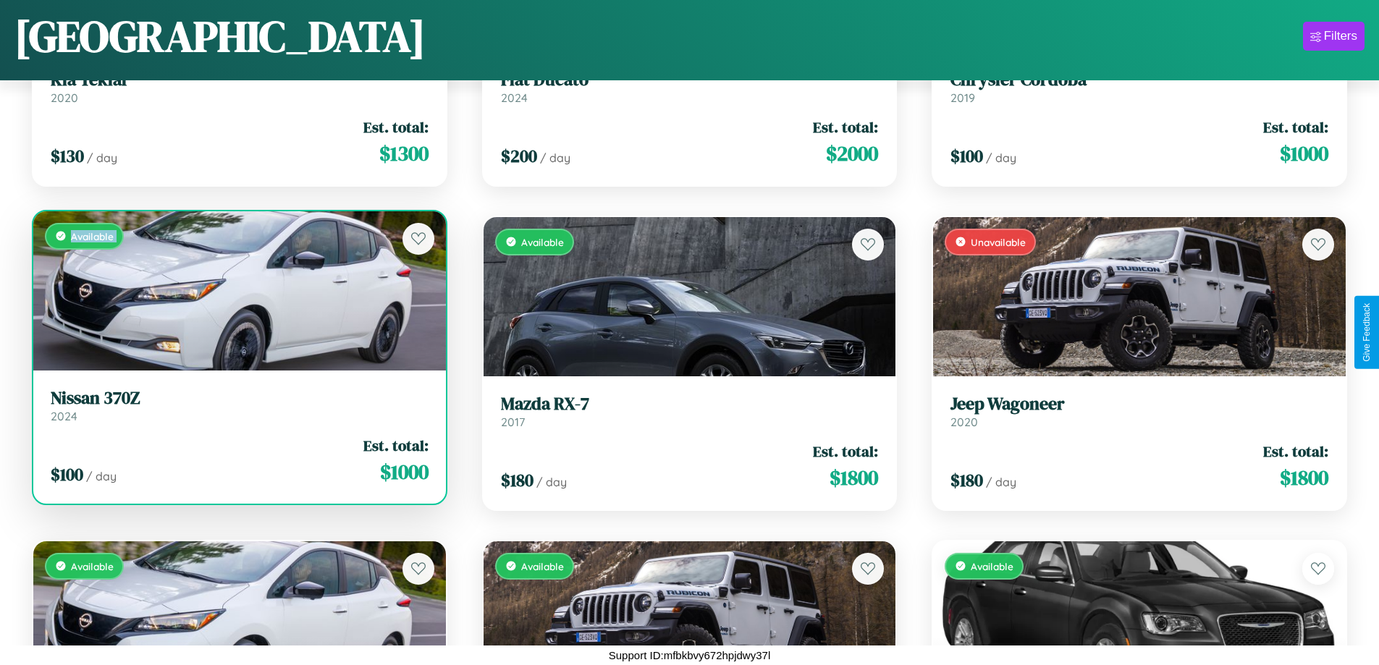
click at [237, 290] on div "Available" at bounding box center [239, 290] width 413 height 159
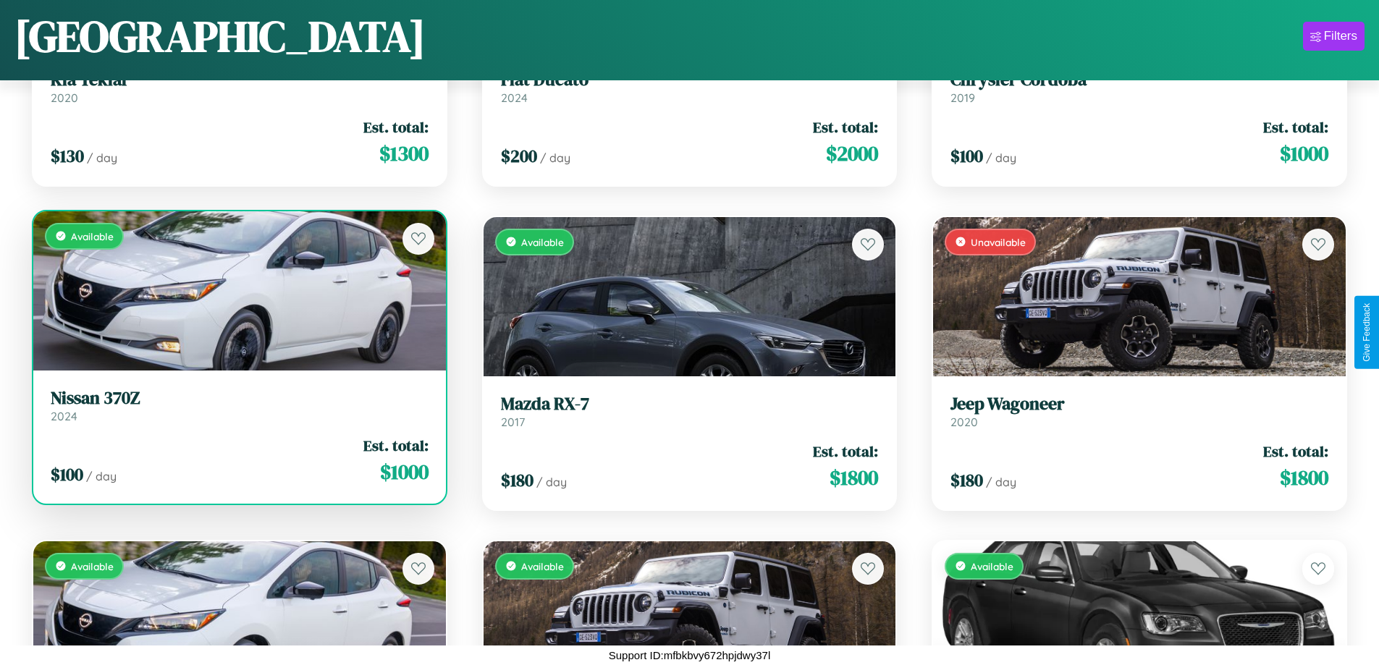
click at [237, 290] on div "Available" at bounding box center [239, 290] width 413 height 159
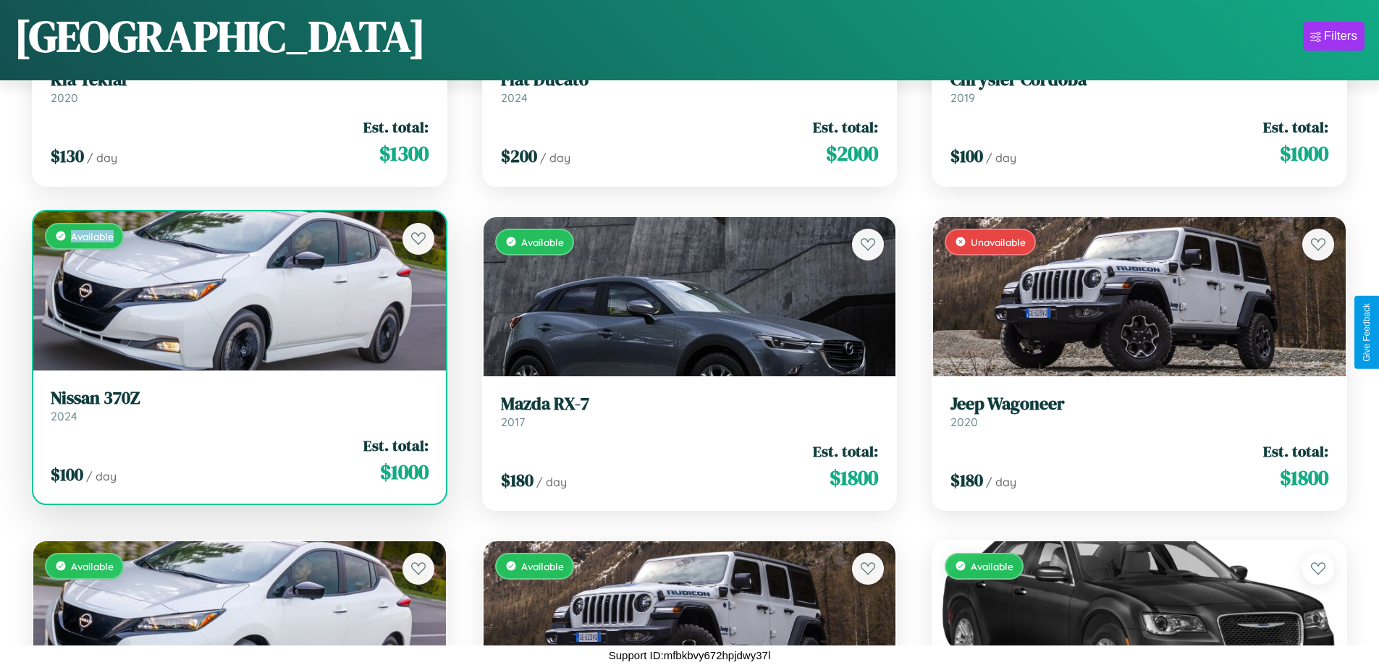
click at [237, 290] on div "Available" at bounding box center [239, 290] width 413 height 159
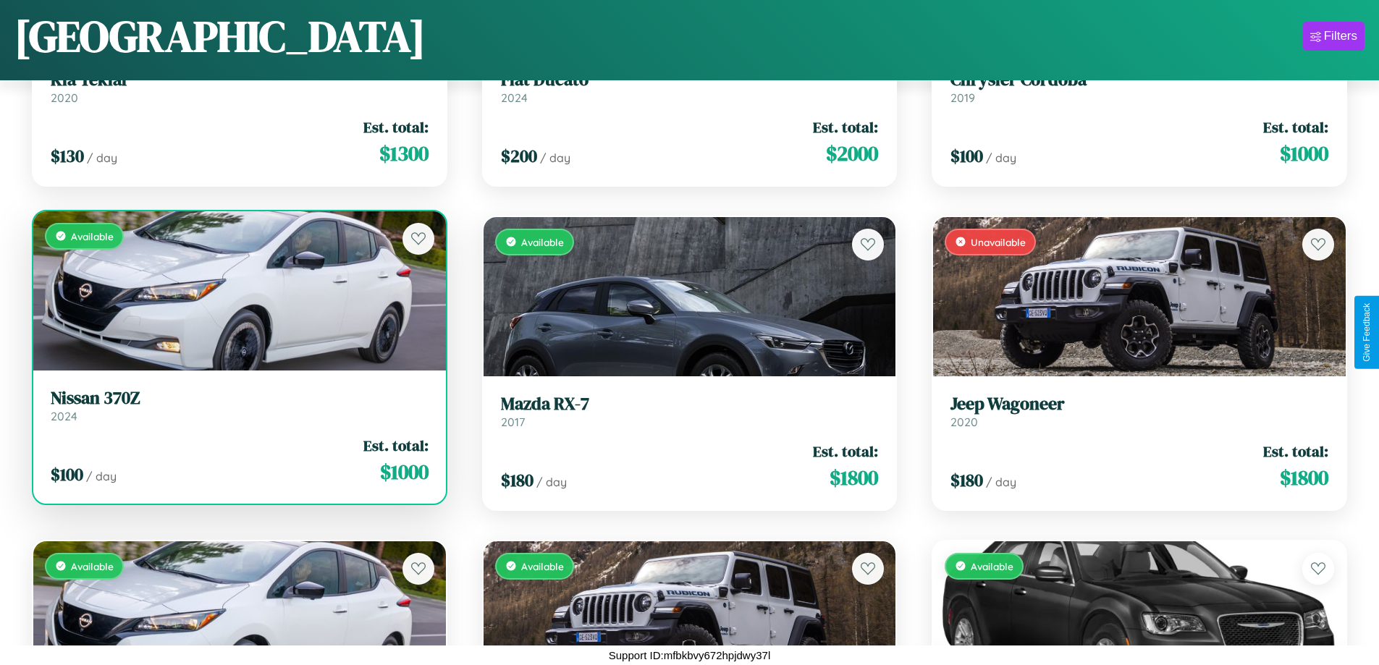
click at [237, 405] on h3 "Nissan 370Z" at bounding box center [240, 398] width 378 height 21
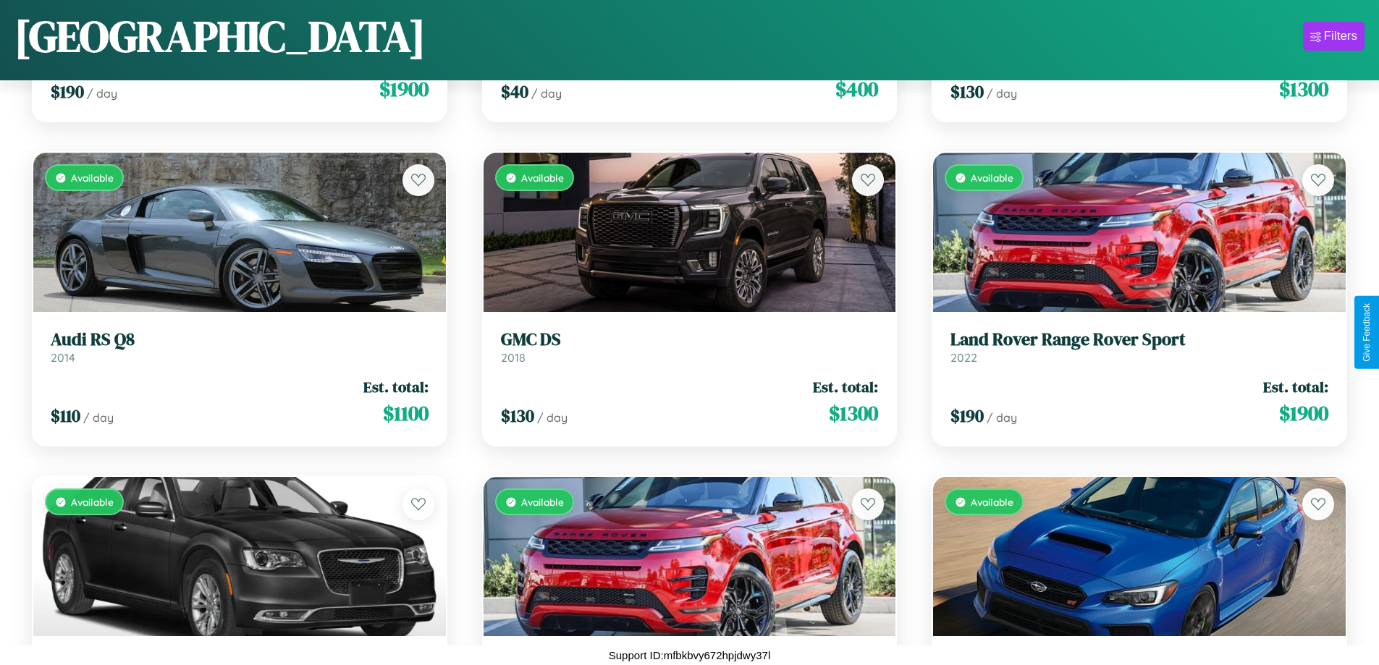
scroll to position [3227, 0]
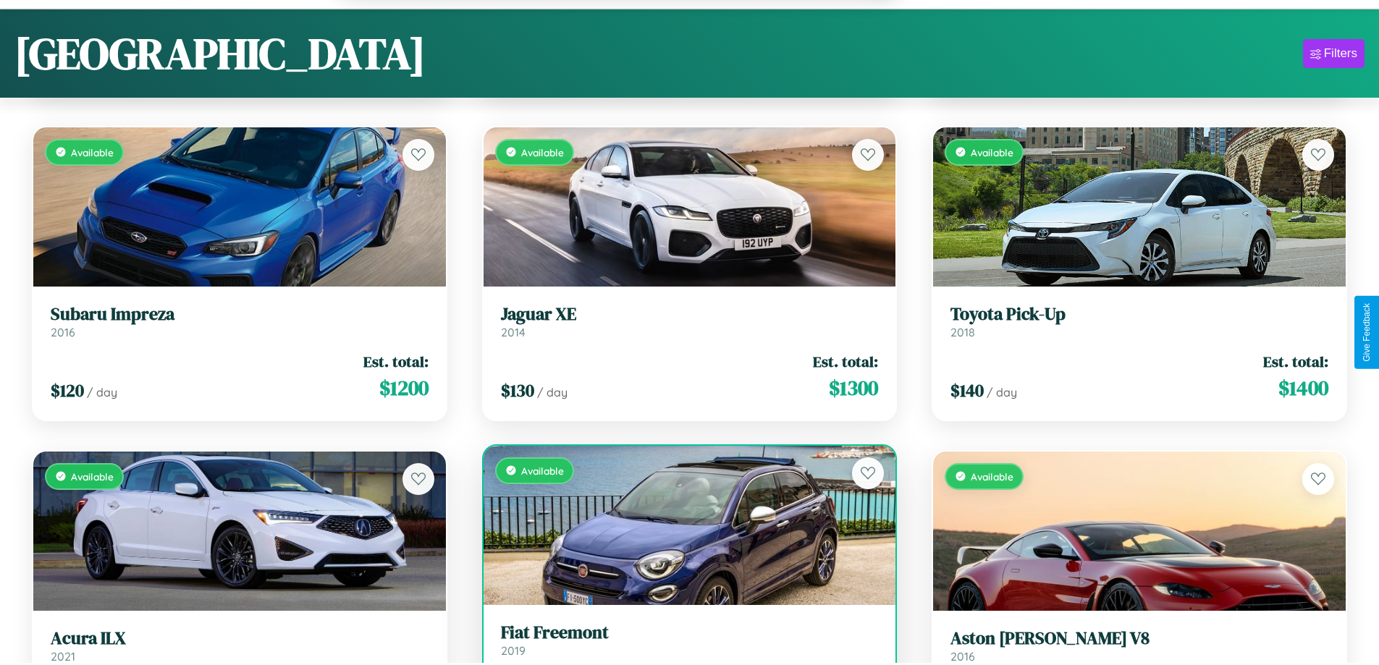
click at [683, 647] on link "Fiat Freemont 2019" at bounding box center [690, 639] width 378 height 35
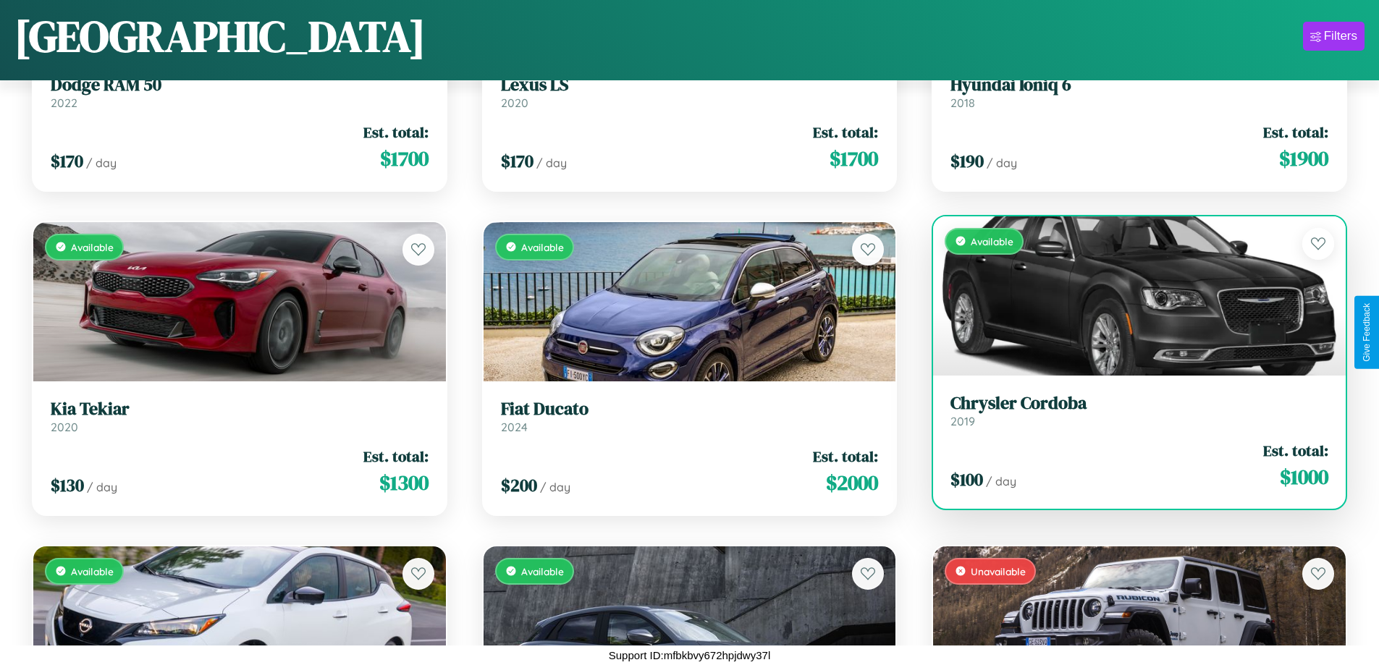
scroll to position [7982, 0]
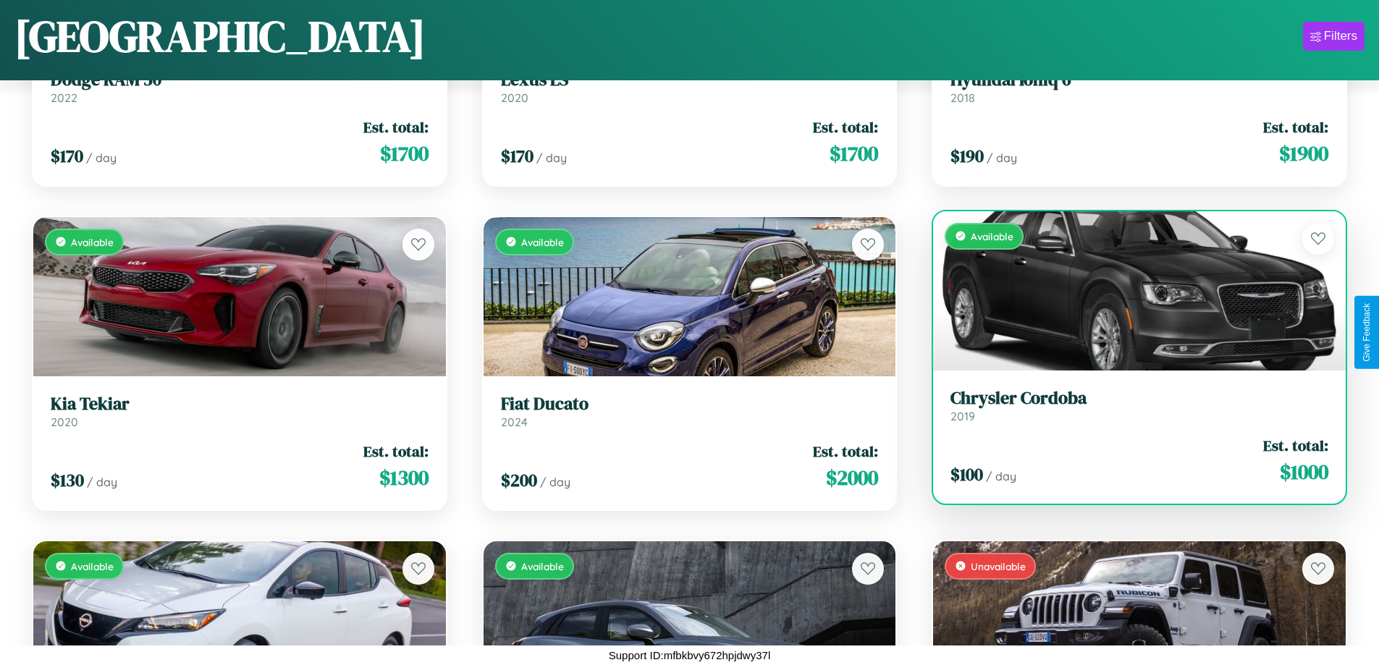
click at [1130, 410] on link "Chrysler Cordoba 2019" at bounding box center [1139, 405] width 378 height 35
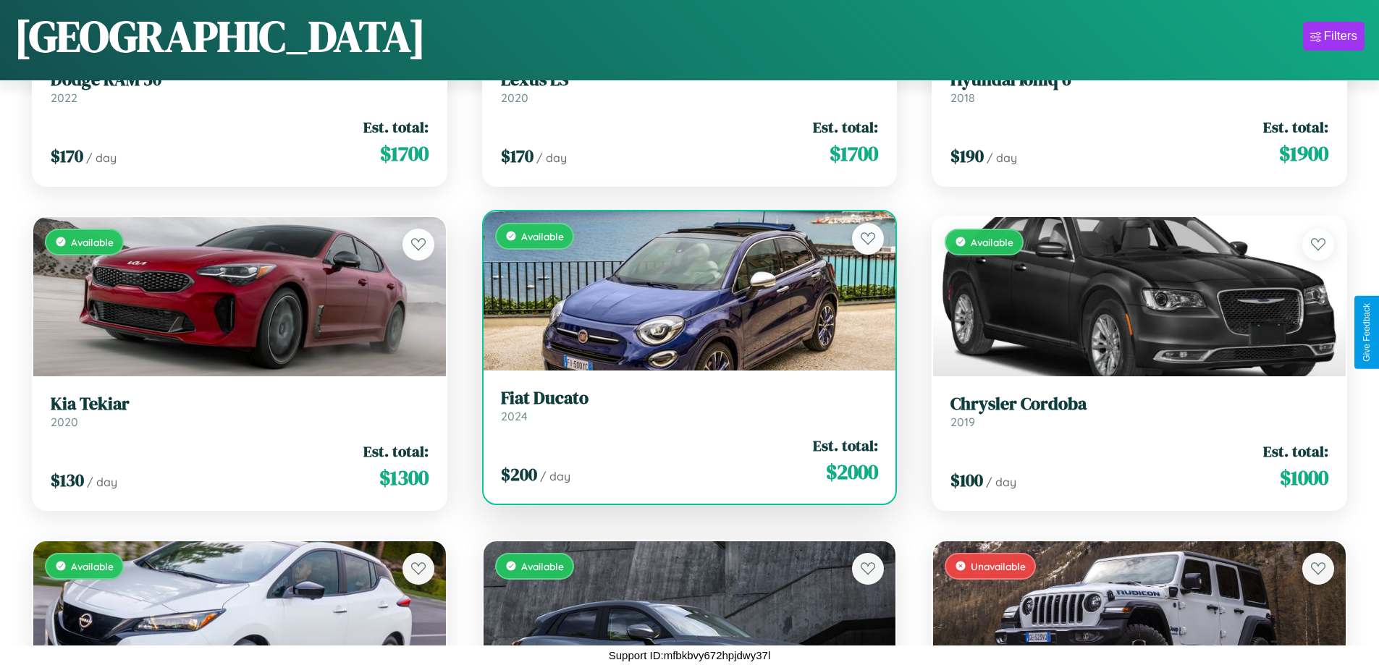
scroll to position [8955, 0]
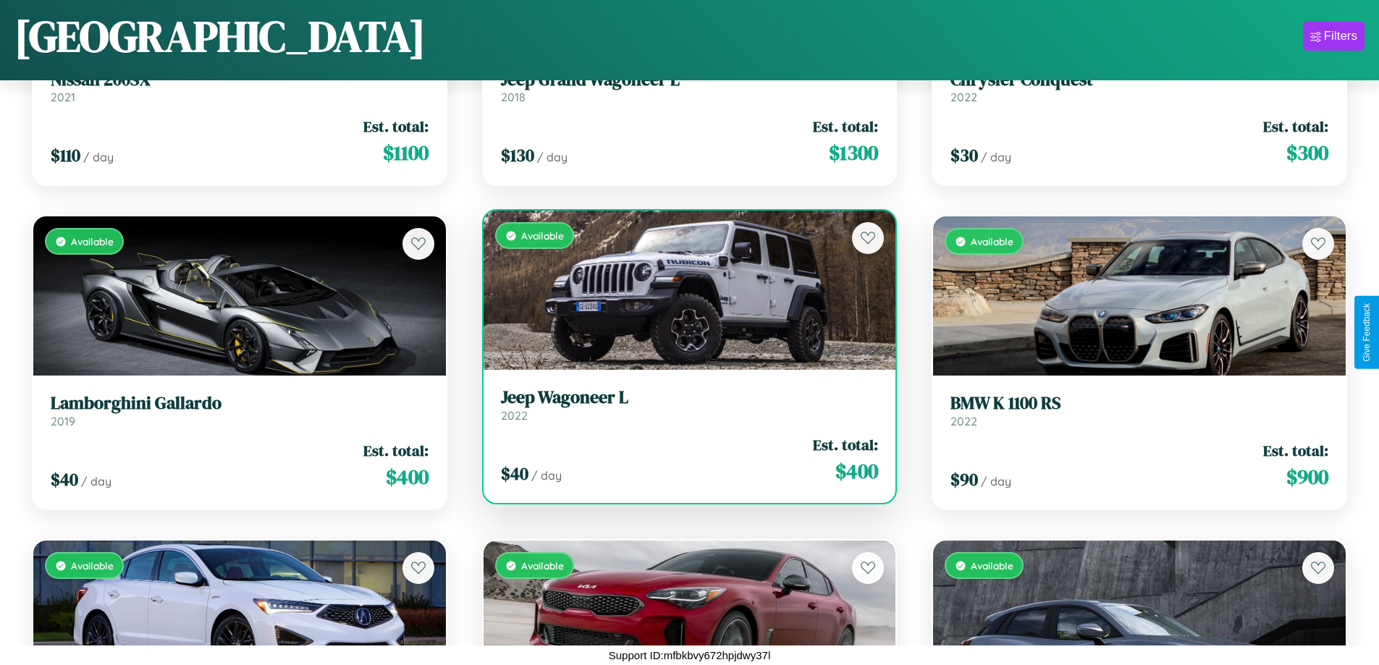
click at [683, 405] on h3 "Jeep Wagoneer L" at bounding box center [690, 397] width 378 height 21
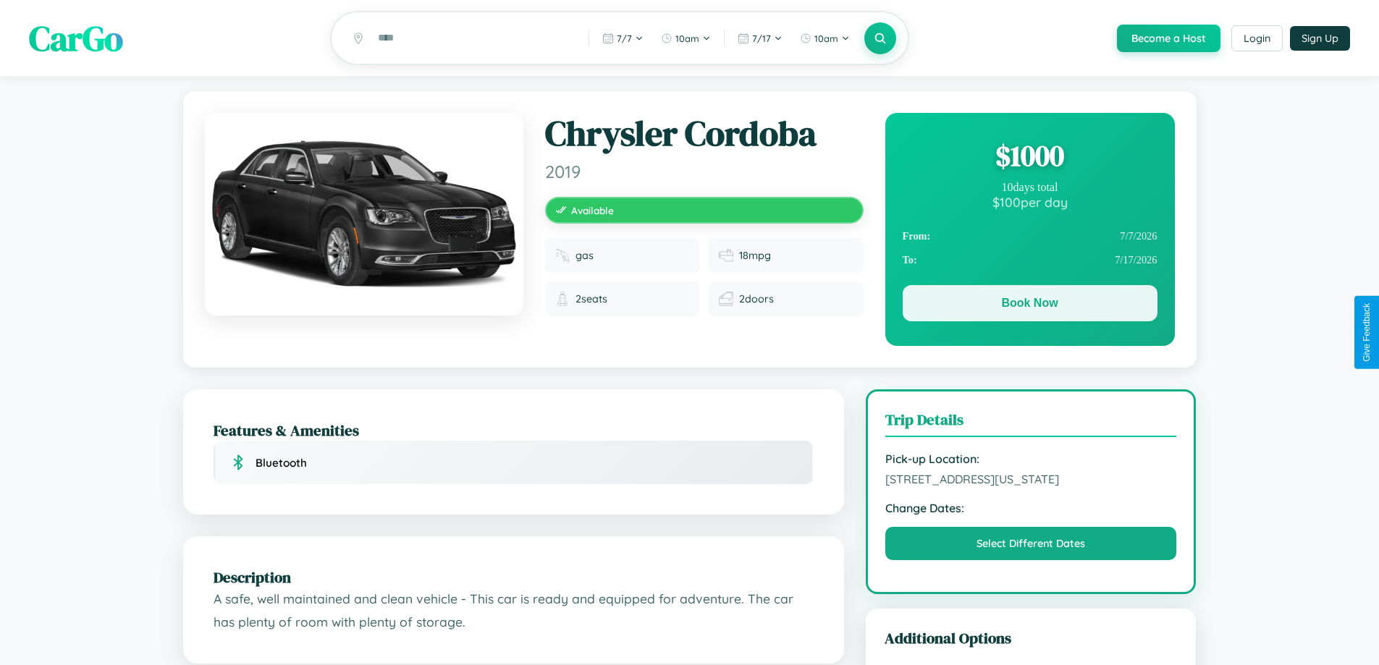
click at [1029, 305] on button "Book Now" at bounding box center [1030, 303] width 255 height 36
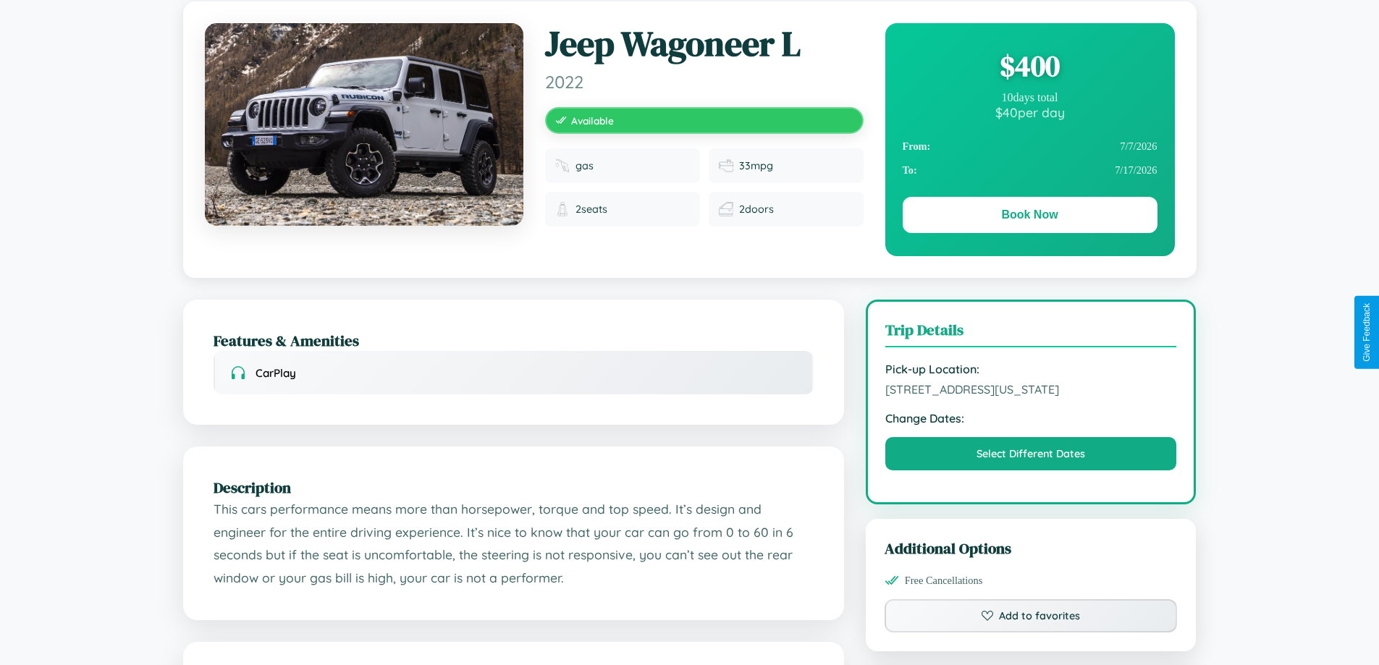
scroll to position [156, 0]
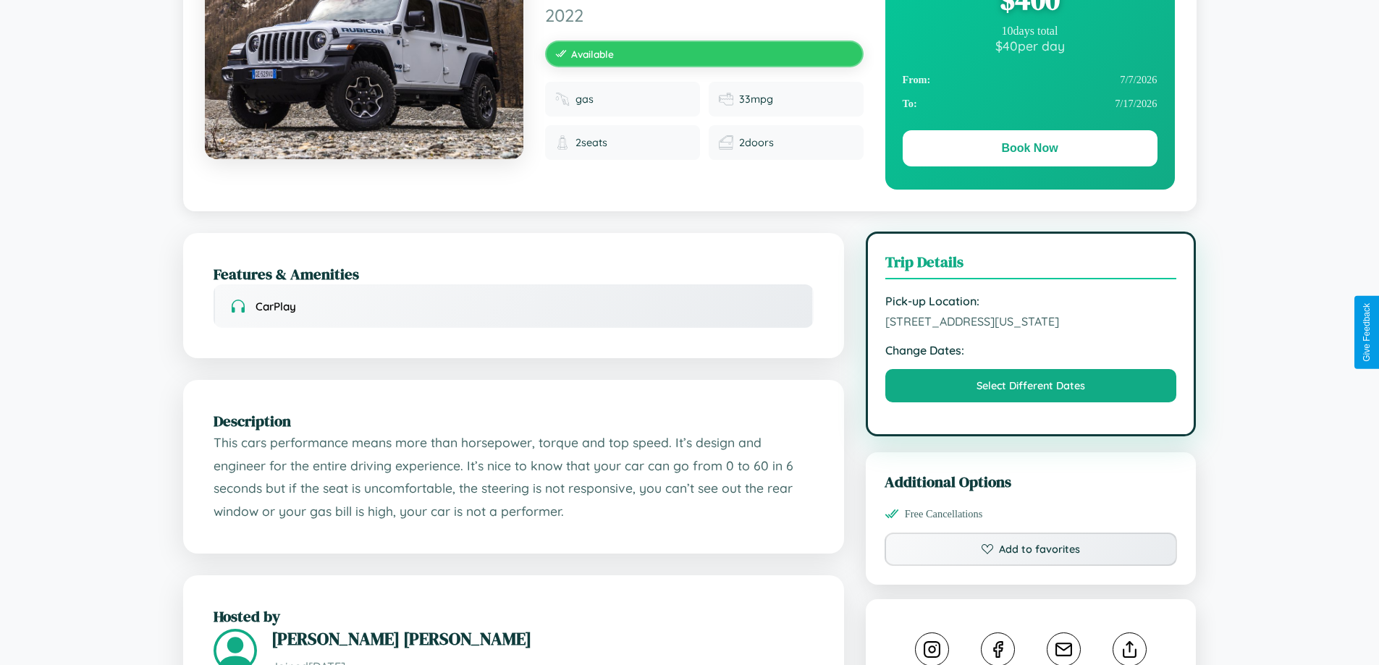
click at [1031, 329] on span "[STREET_ADDRESS][US_STATE]" at bounding box center [1031, 321] width 292 height 14
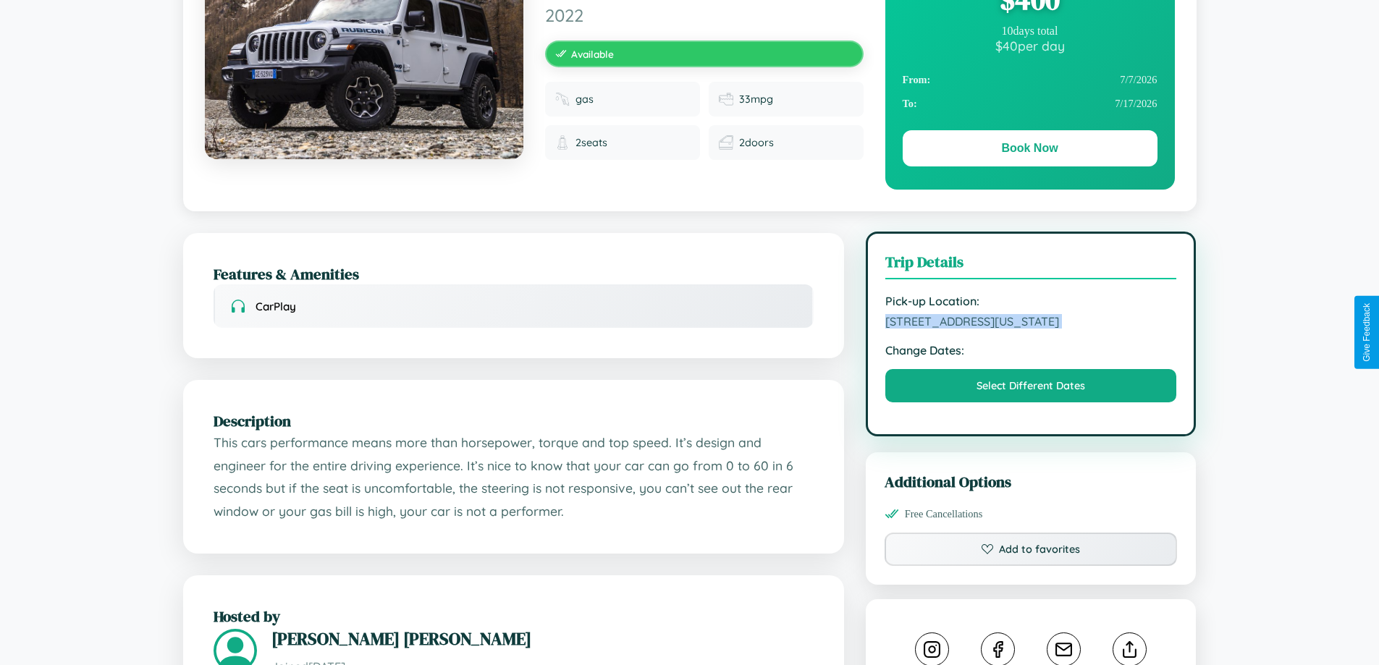
click at [1031, 329] on span "[STREET_ADDRESS][US_STATE]" at bounding box center [1031, 321] width 292 height 14
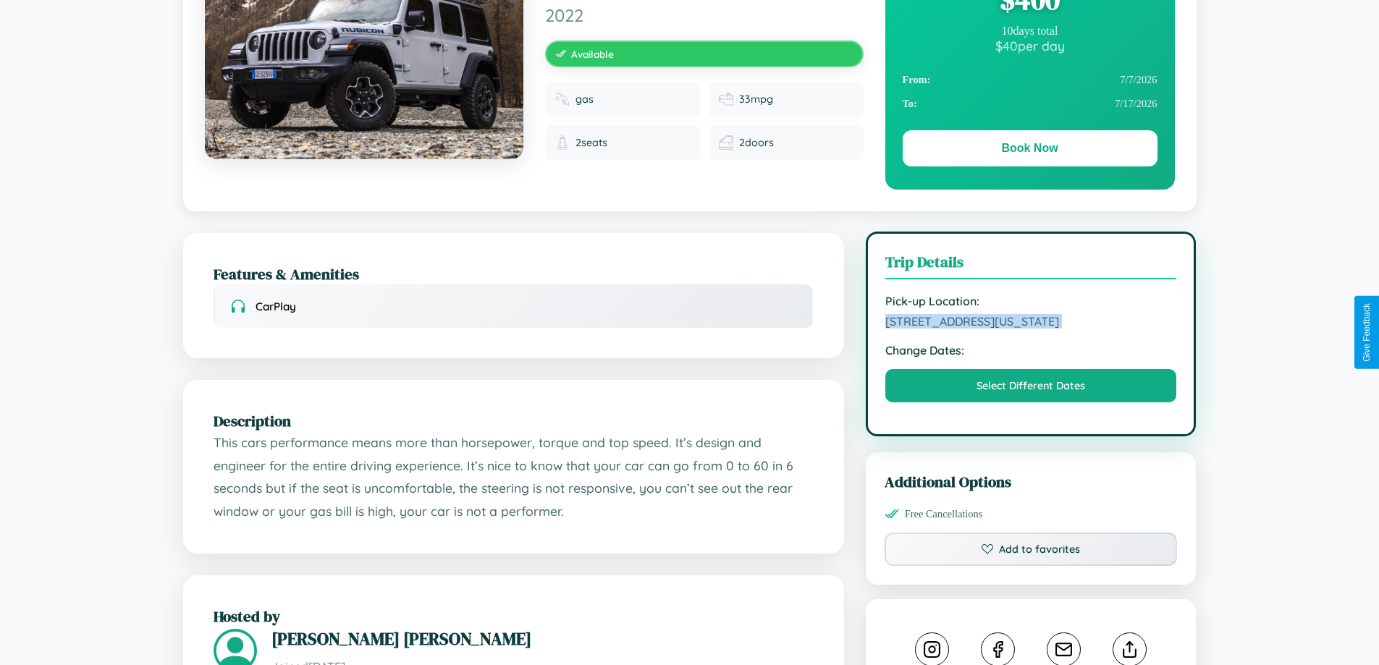
click at [1031, 329] on span "[STREET_ADDRESS][US_STATE]" at bounding box center [1031, 321] width 292 height 14
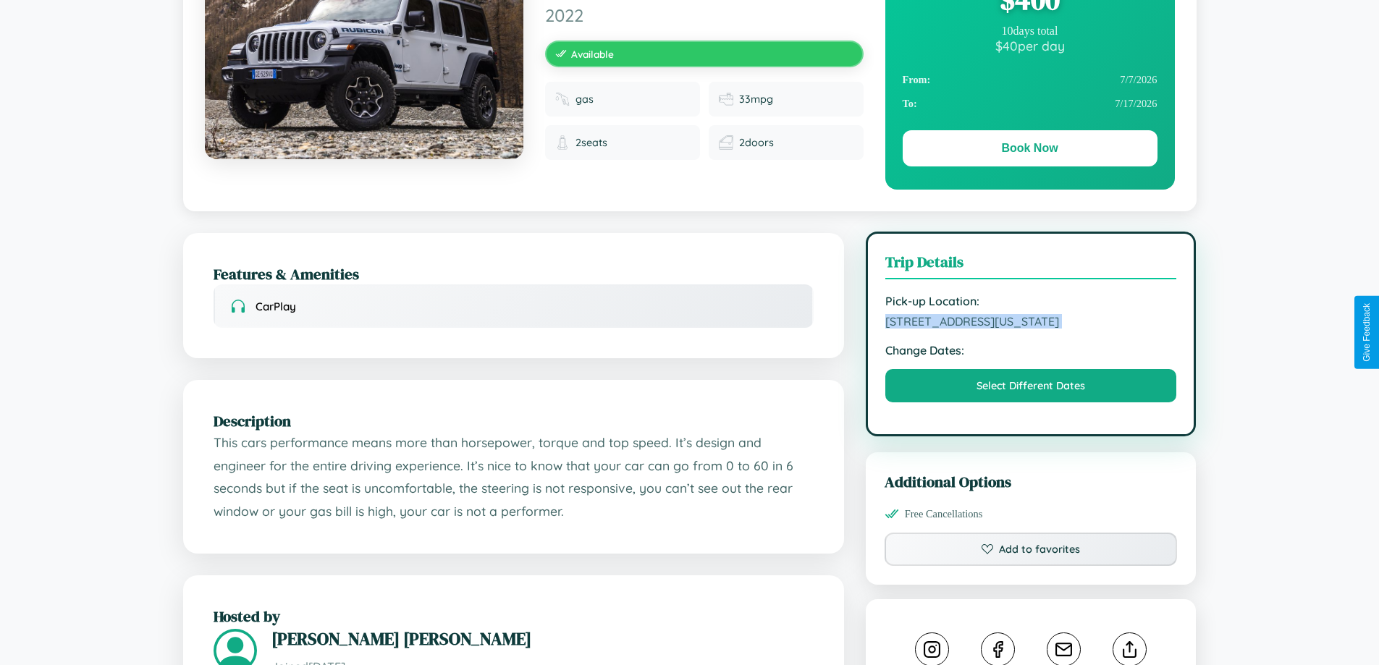
click at [1031, 329] on span "[STREET_ADDRESS][US_STATE]" at bounding box center [1031, 321] width 292 height 14
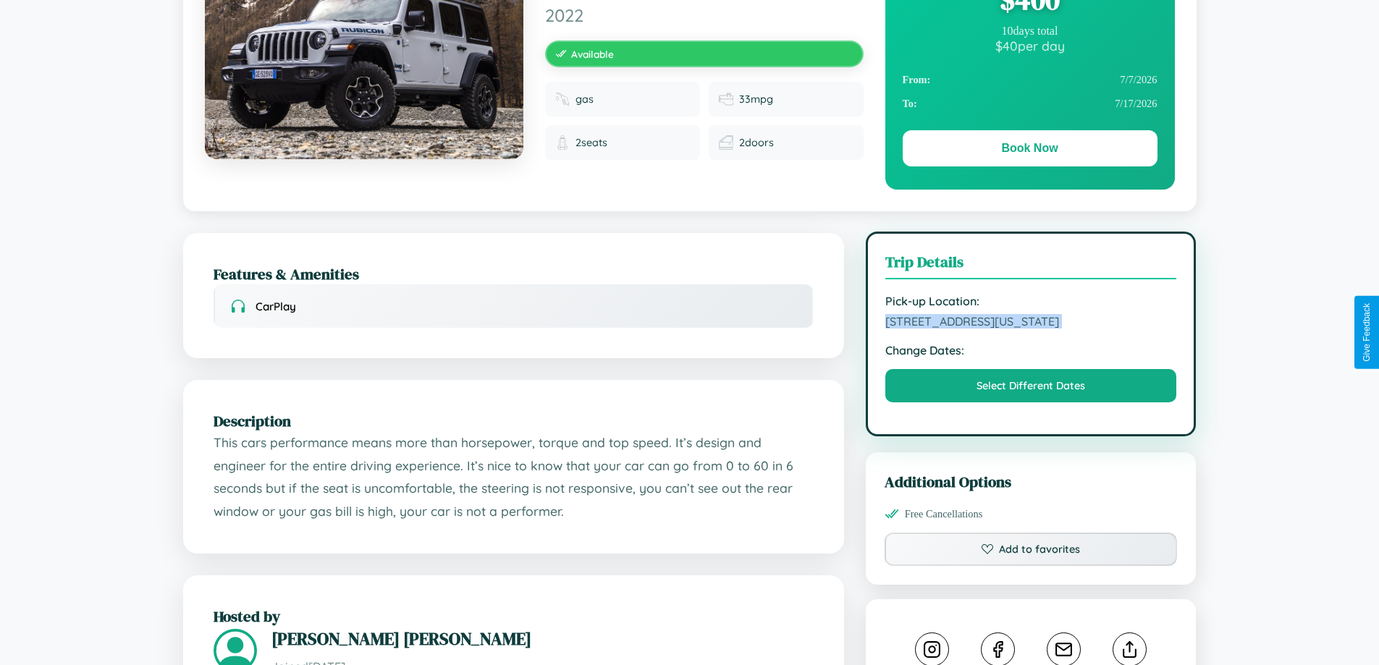
click at [1031, 329] on span "[STREET_ADDRESS][US_STATE]" at bounding box center [1031, 321] width 292 height 14
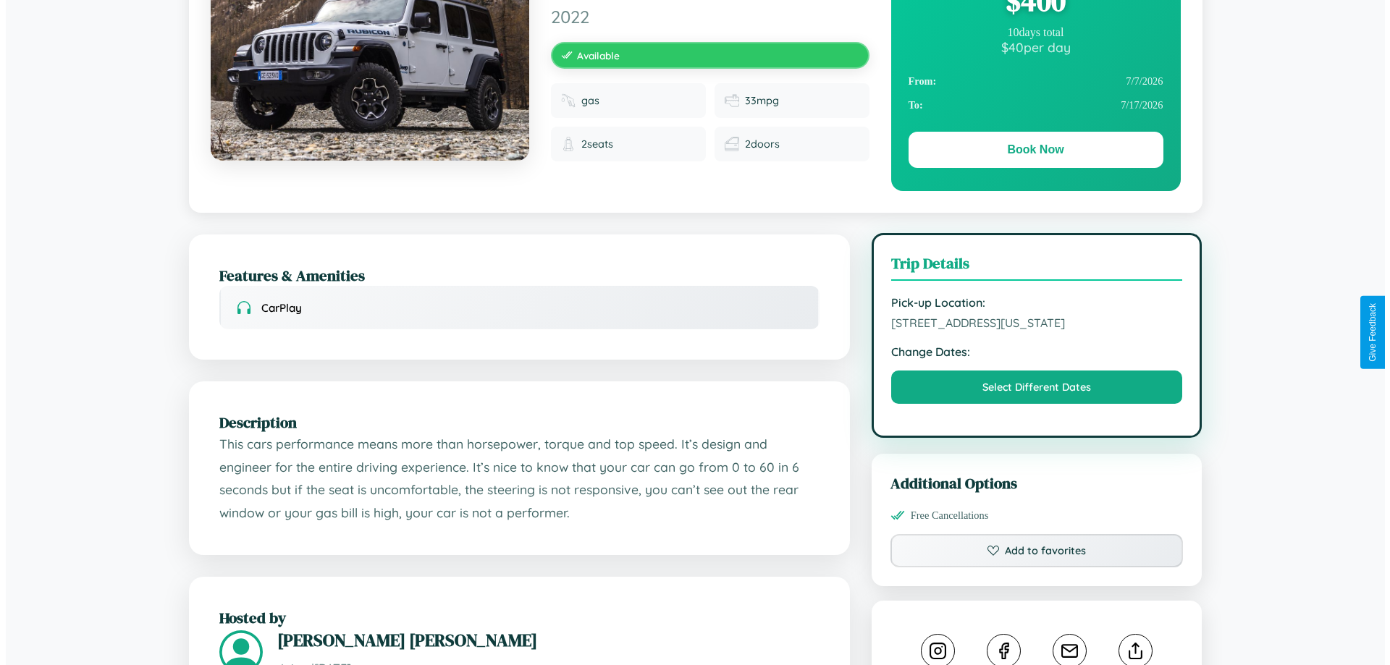
scroll to position [0, 0]
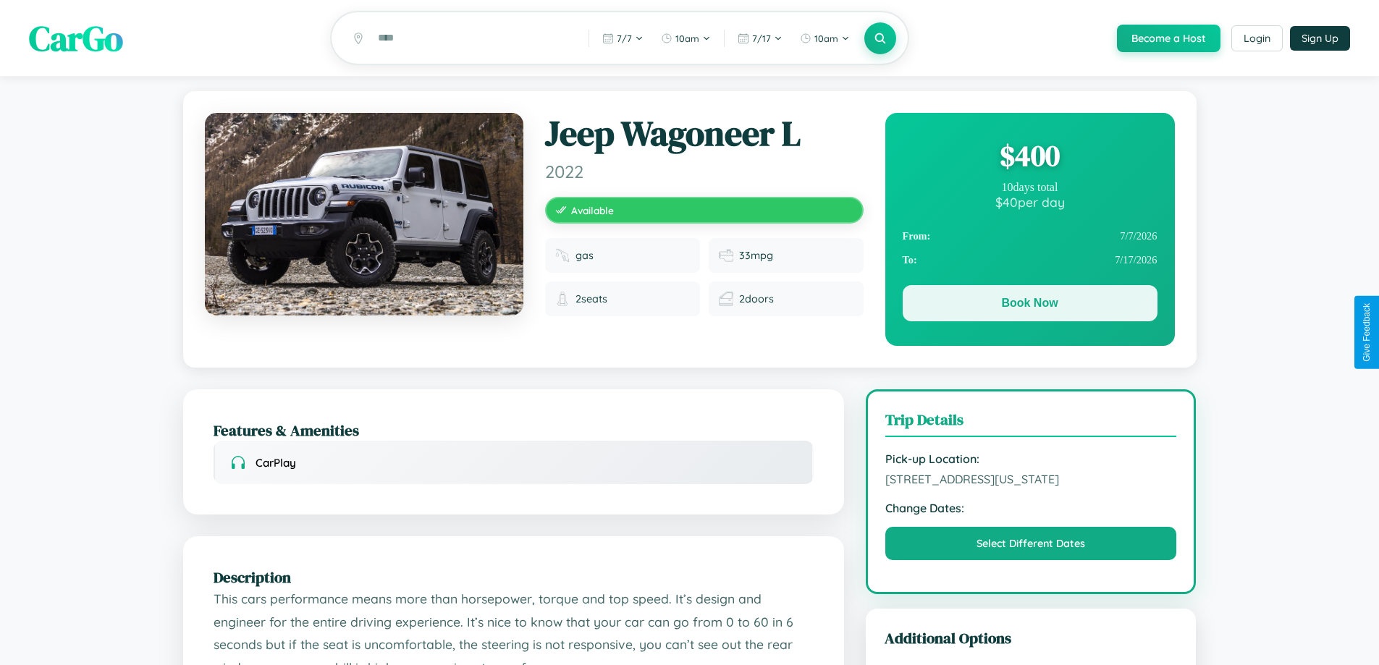
click at [1029, 307] on button "Book Now" at bounding box center [1030, 303] width 255 height 36
